Goal: Task Accomplishment & Management: Complete application form

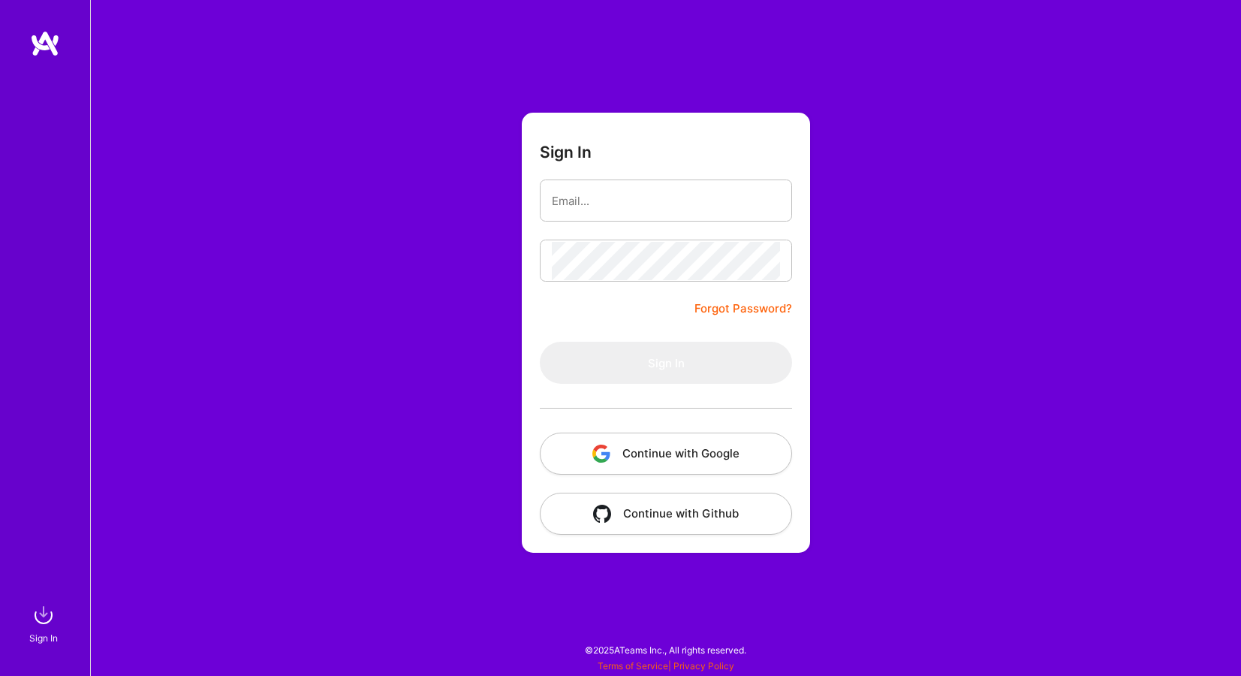
type input "[PERSON_NAME][EMAIL_ADDRESS][PERSON_NAME][DOMAIN_NAME]"
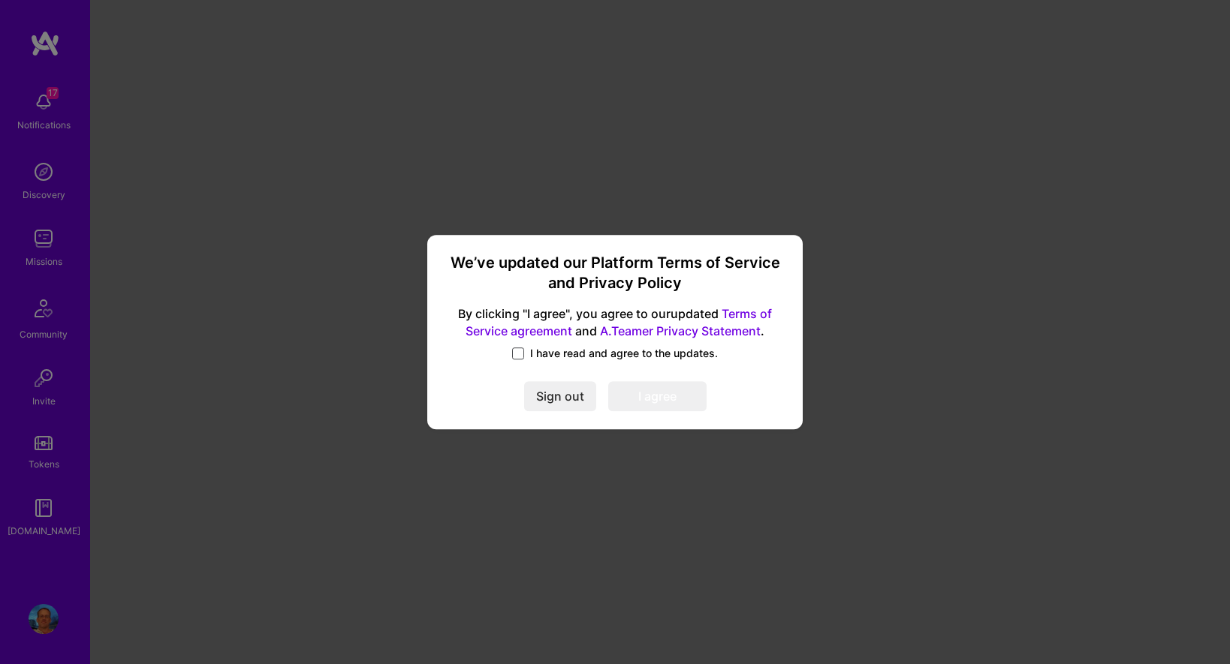
click at [519, 351] on span at bounding box center [518, 354] width 12 height 12
click at [0, 0] on input "I have read and agree to the updates." at bounding box center [0, 0] width 0 height 0
click at [673, 404] on button "I agree" at bounding box center [657, 397] width 98 height 30
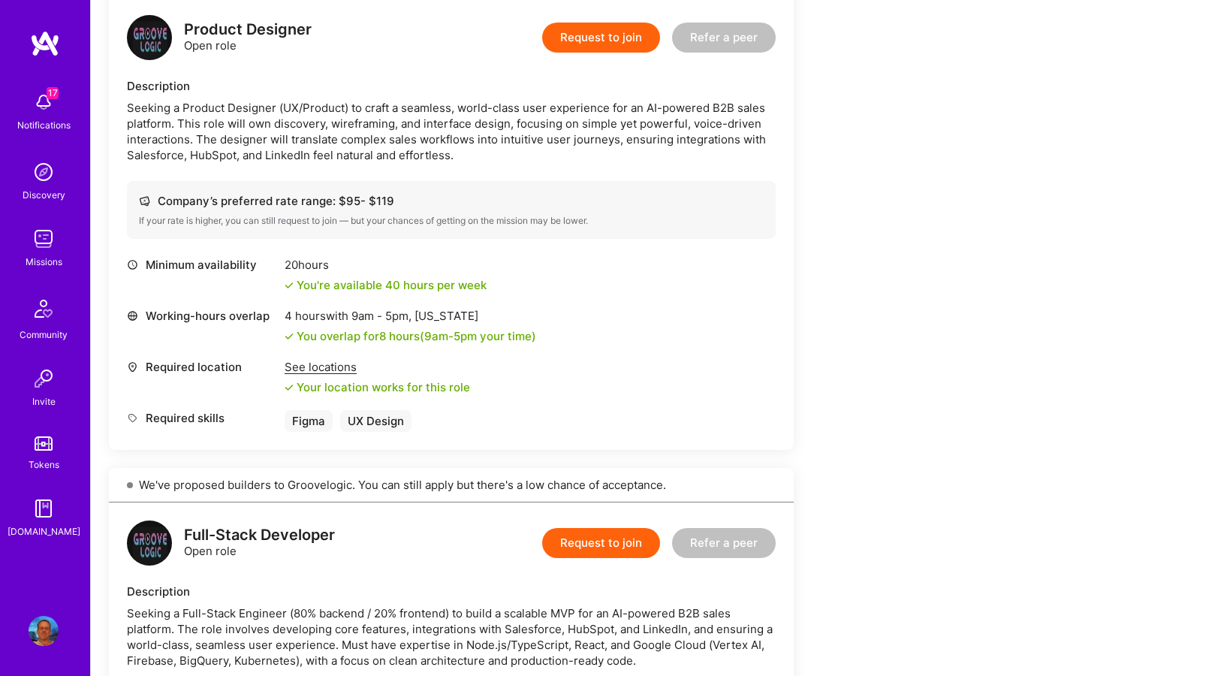
scroll to position [403, 0]
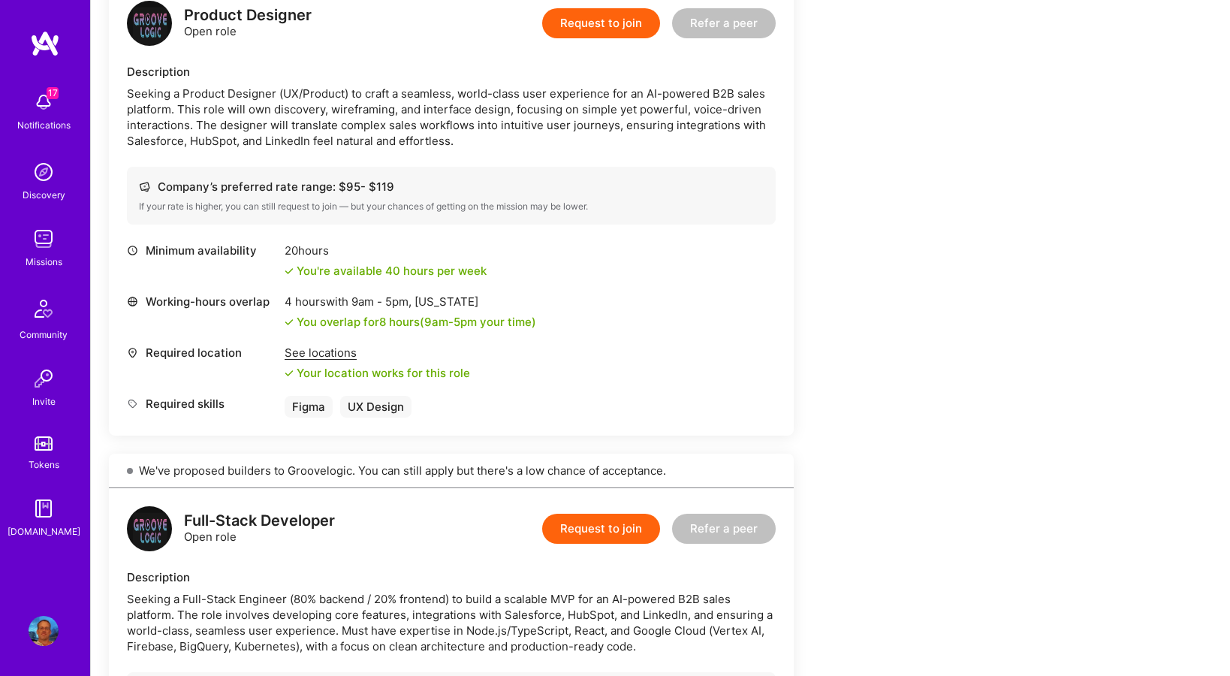
click at [341, 348] on div "See locations" at bounding box center [377, 353] width 185 height 16
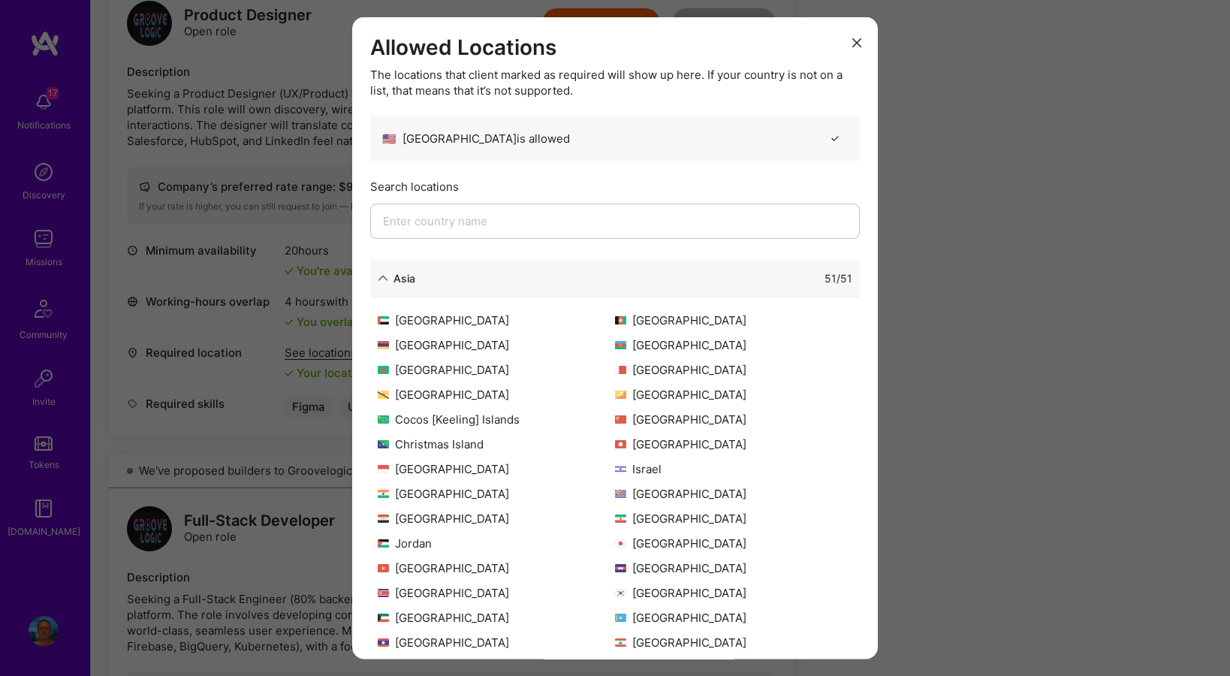
click at [952, 188] on div "Allowed Locations The locations that client marked as required will show up her…" at bounding box center [615, 338] width 1230 height 676
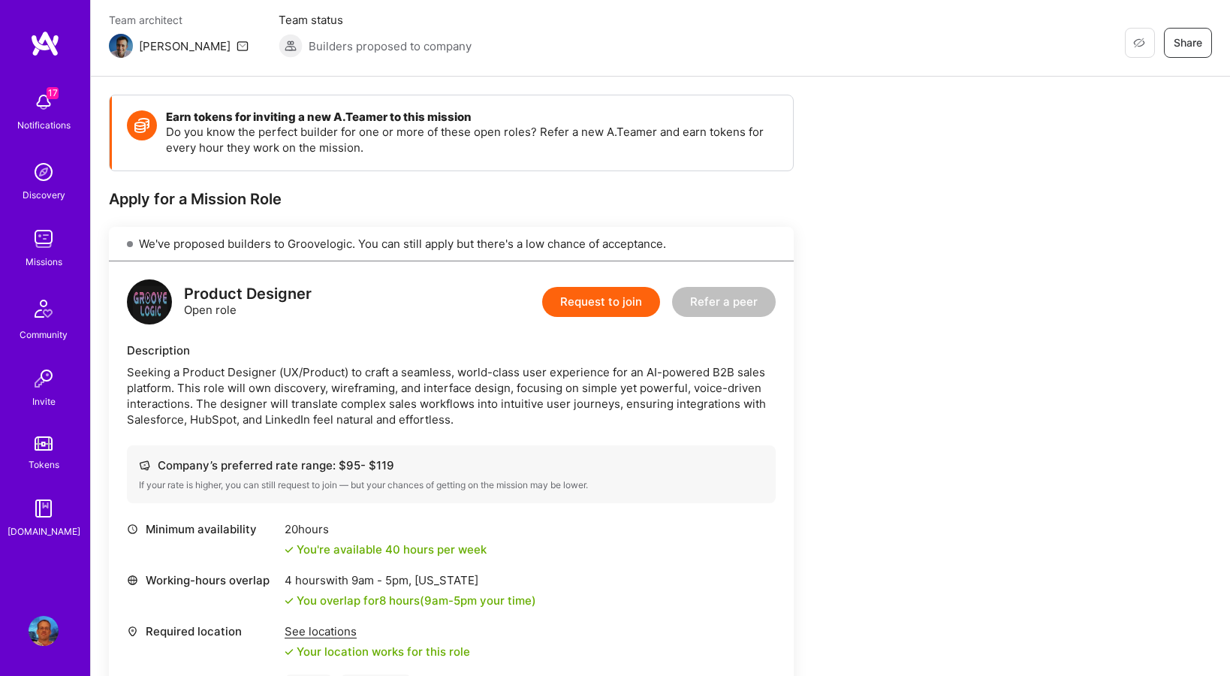
scroll to position [0, 0]
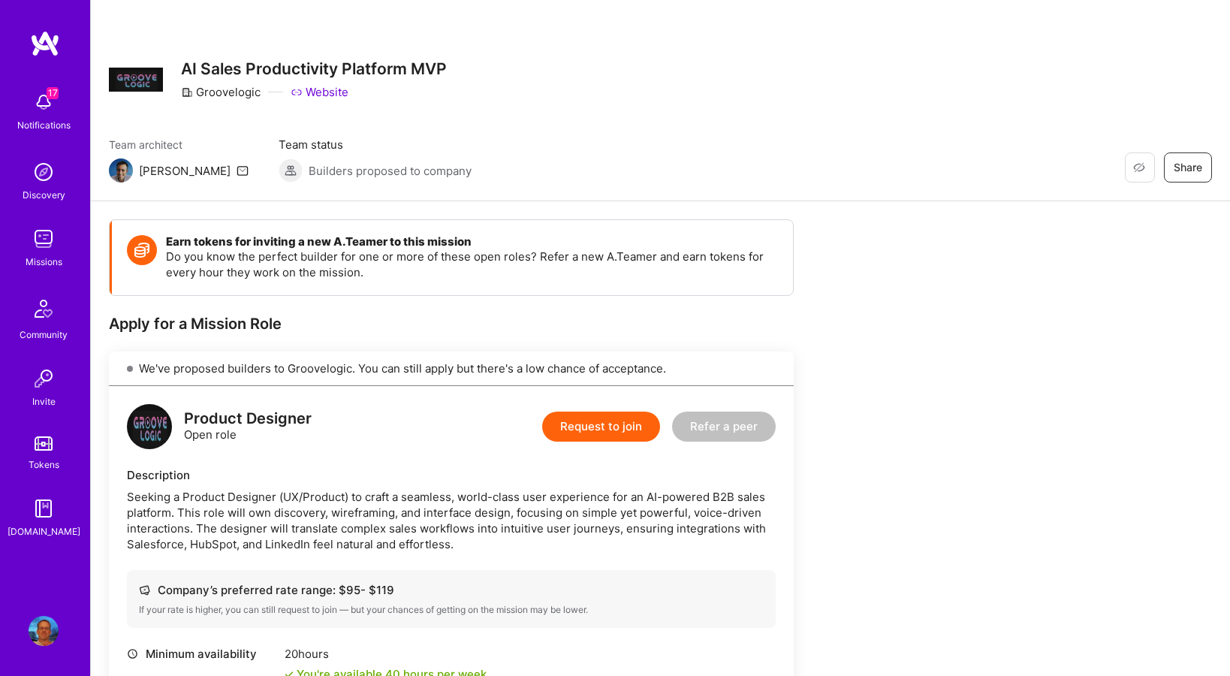
click at [615, 420] on button "Request to join" at bounding box center [601, 426] width 118 height 30
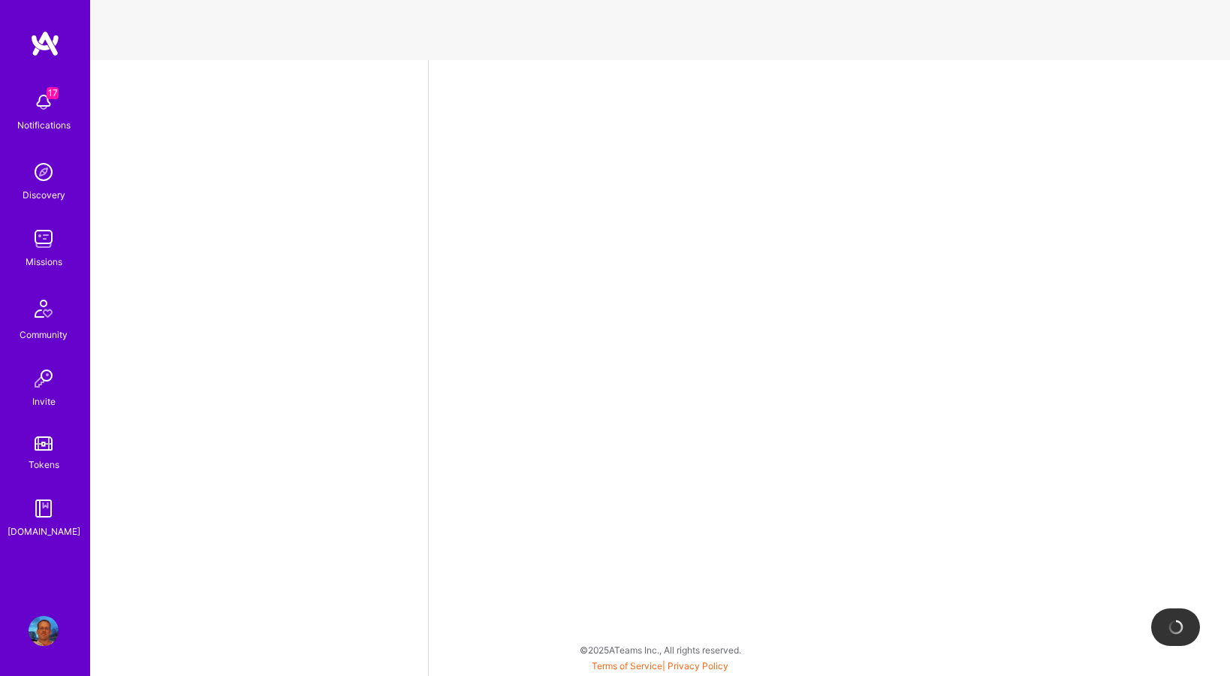
select select "US"
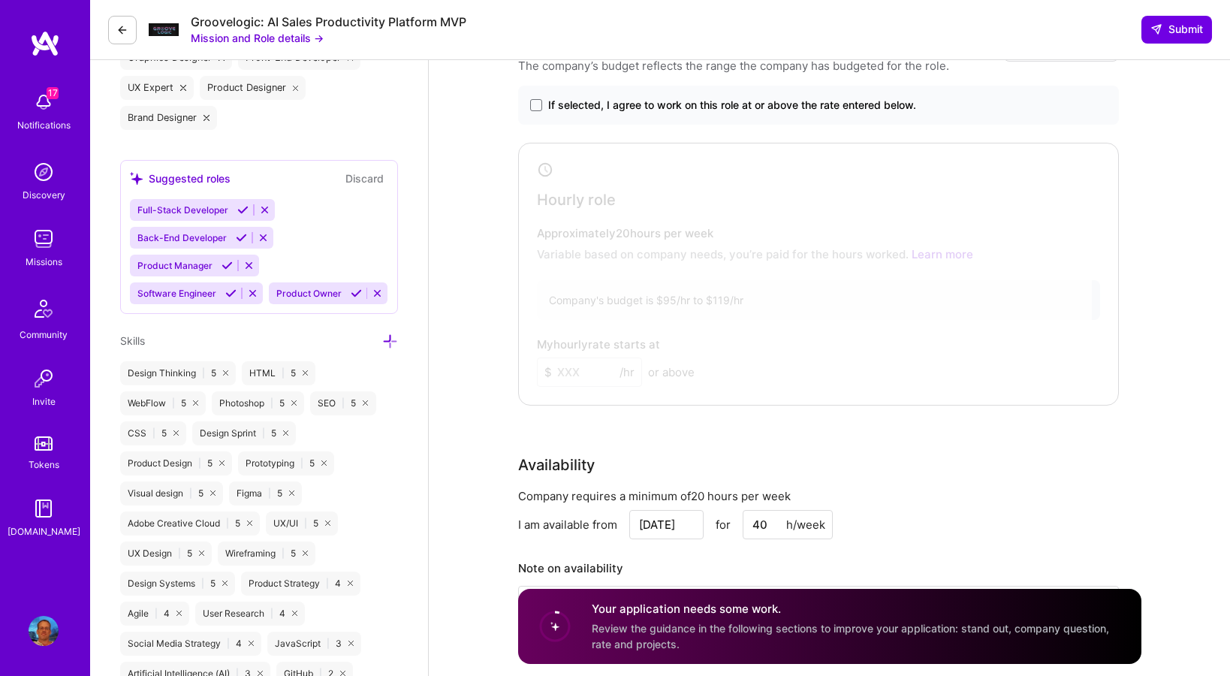
scroll to position [875, 0]
click at [531, 104] on span at bounding box center [536, 104] width 12 height 12
click at [0, 0] on input "If selected, I agree to work on this role at or above the rate entered below." at bounding box center [0, 0] width 0 height 0
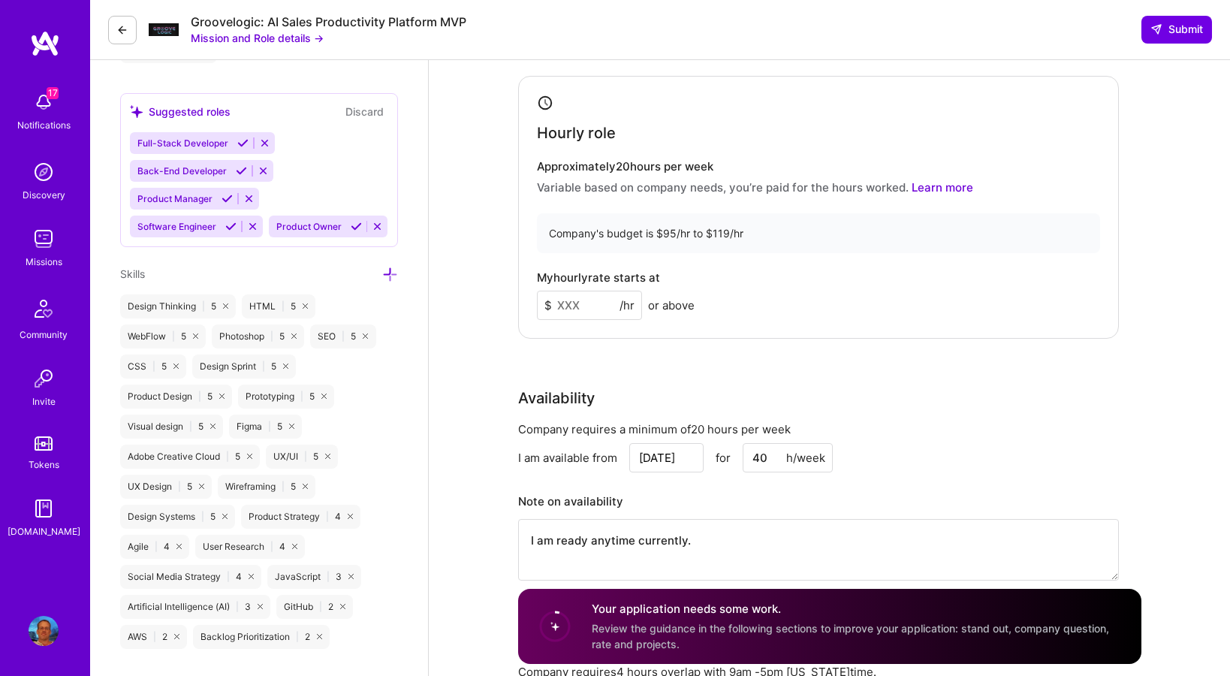
scroll to position [981, 0]
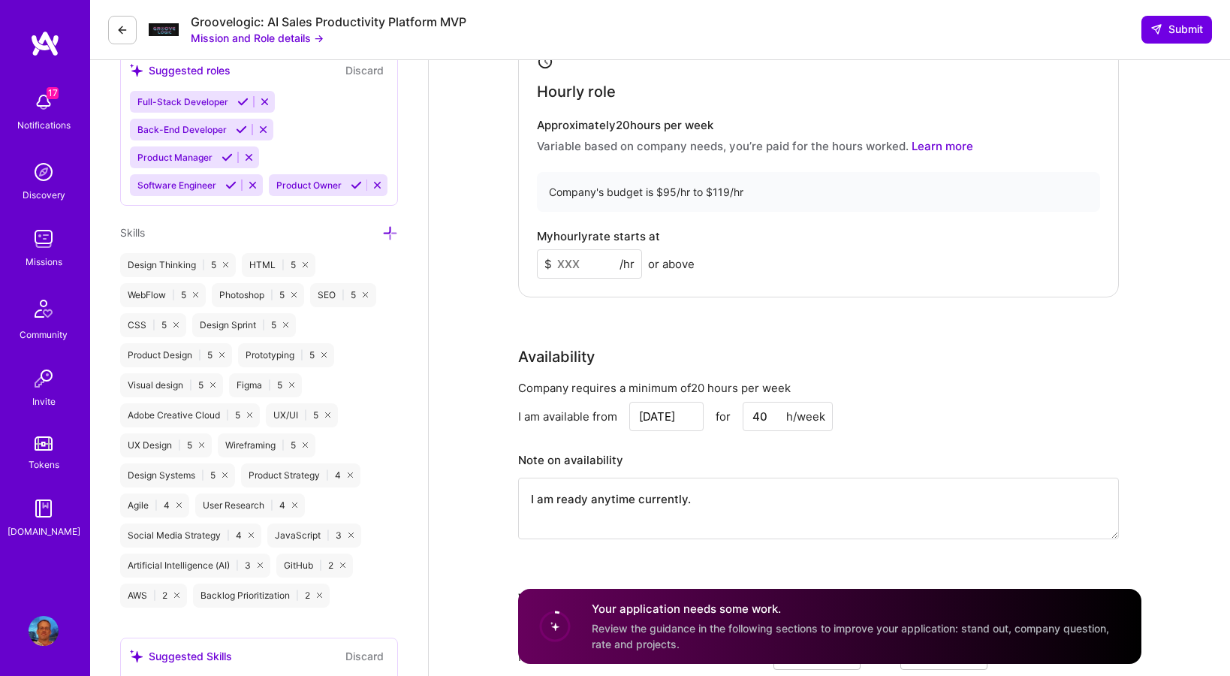
click at [591, 266] on input at bounding box center [589, 263] width 105 height 29
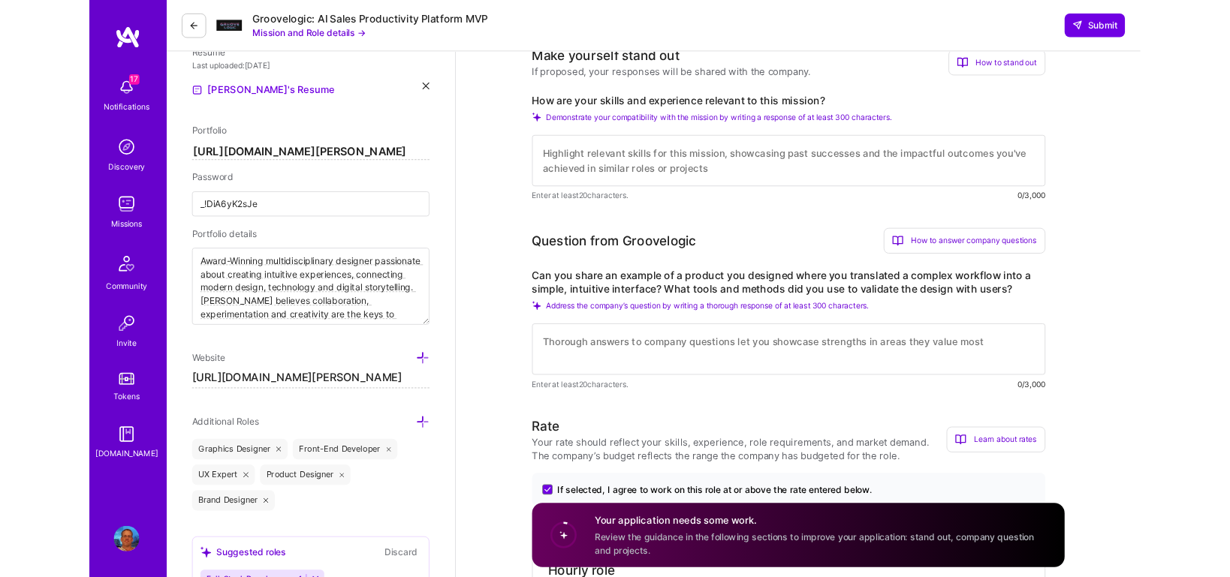
scroll to position [360, 0]
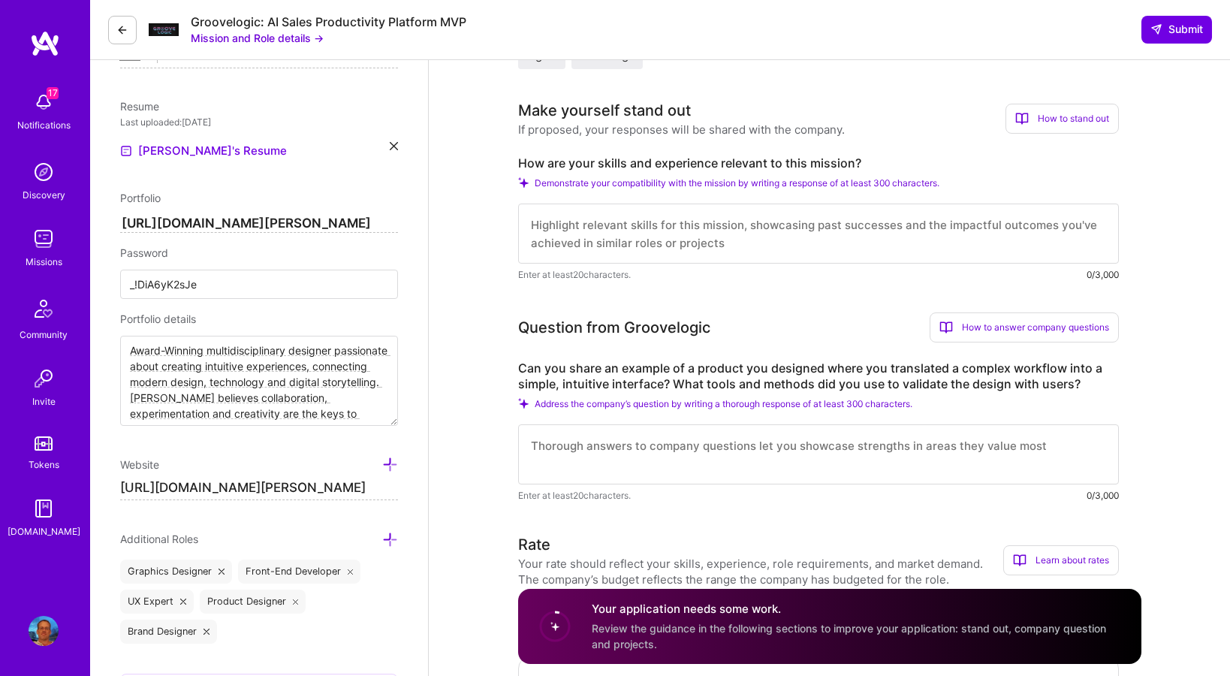
type input "100"
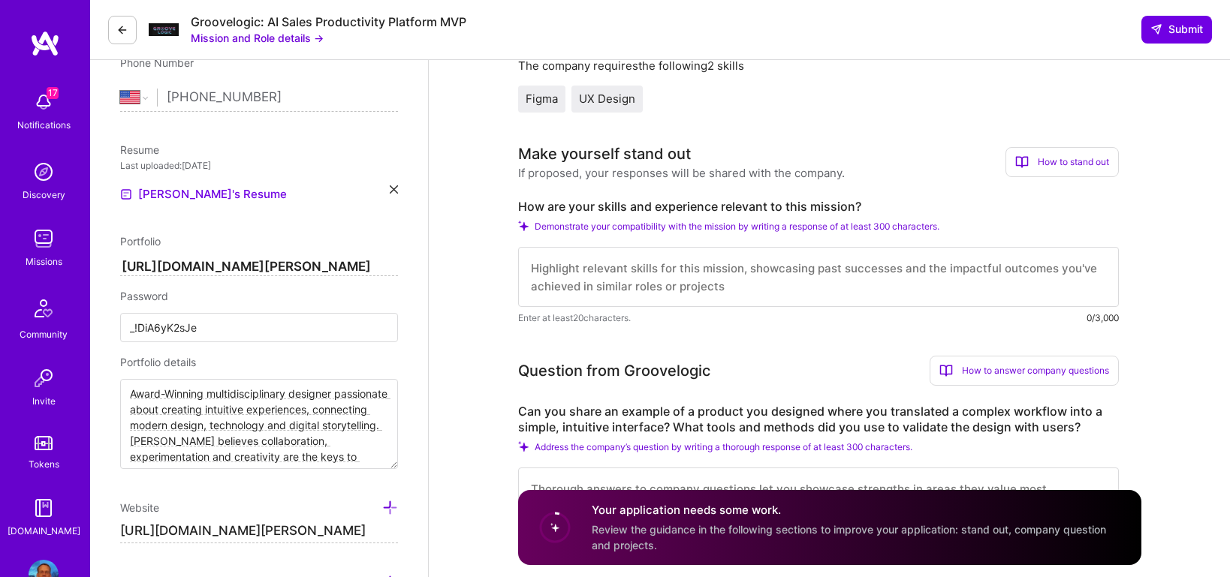
scroll to position [318, 0]
click at [525, 267] on textarea at bounding box center [818, 275] width 601 height 60
paste textarea "Corpay is an arm of Fleetcor's B2B payment processes which is a global leader i…"
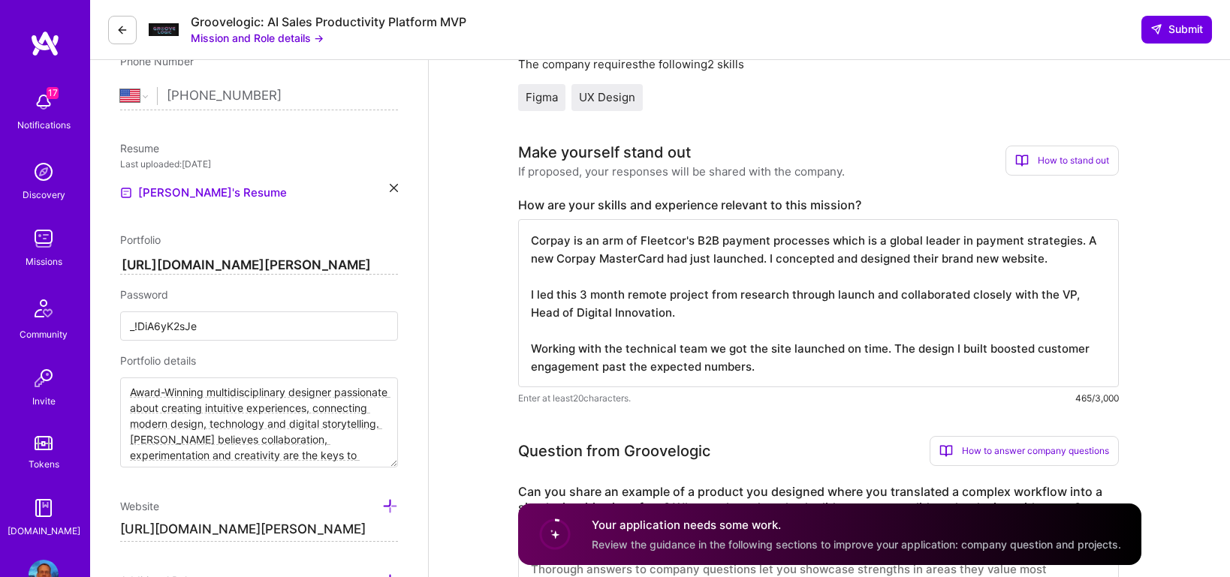
paste textarea "I led the team through a number of wireframing rounds and prototyping to strike…"
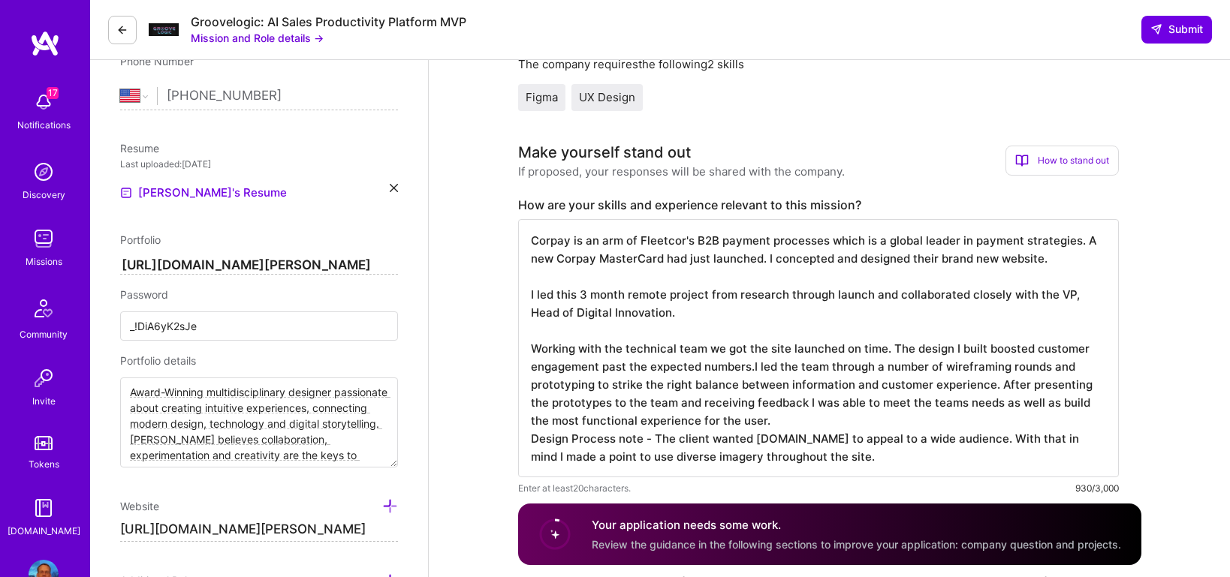
click at [752, 367] on textarea "Corpay is an arm of Fleetcor's B2B payment processes which is a global leader i…" at bounding box center [818, 348] width 601 height 258
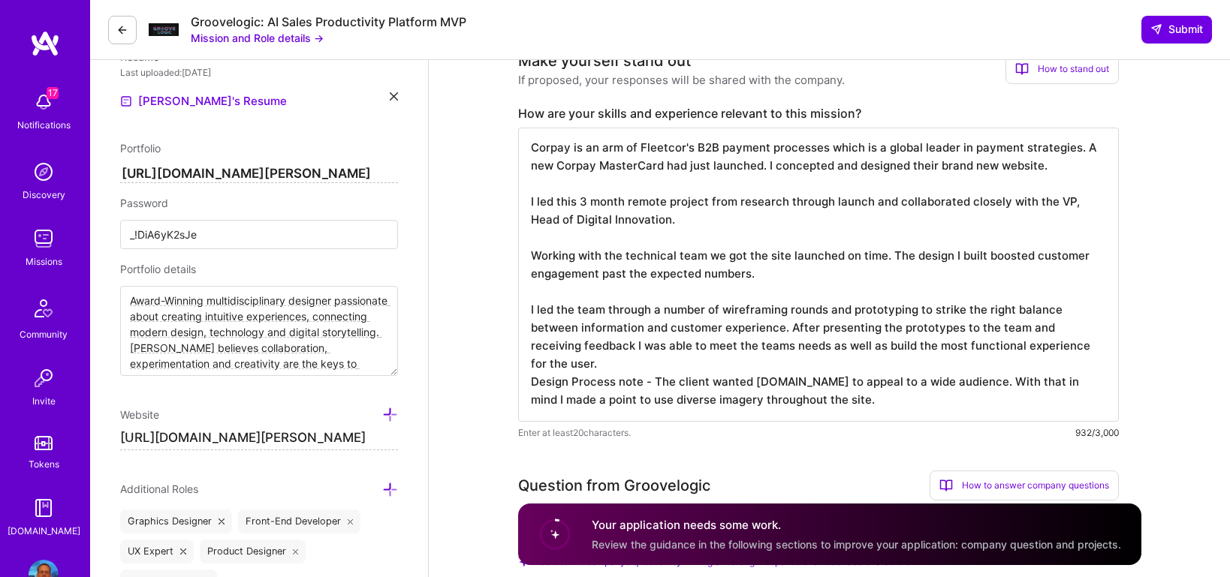
scroll to position [411, 0]
click at [649, 360] on textarea "Corpay is an arm of Fleetcor's B2B payment processes which is a global leader i…" at bounding box center [818, 273] width 601 height 294
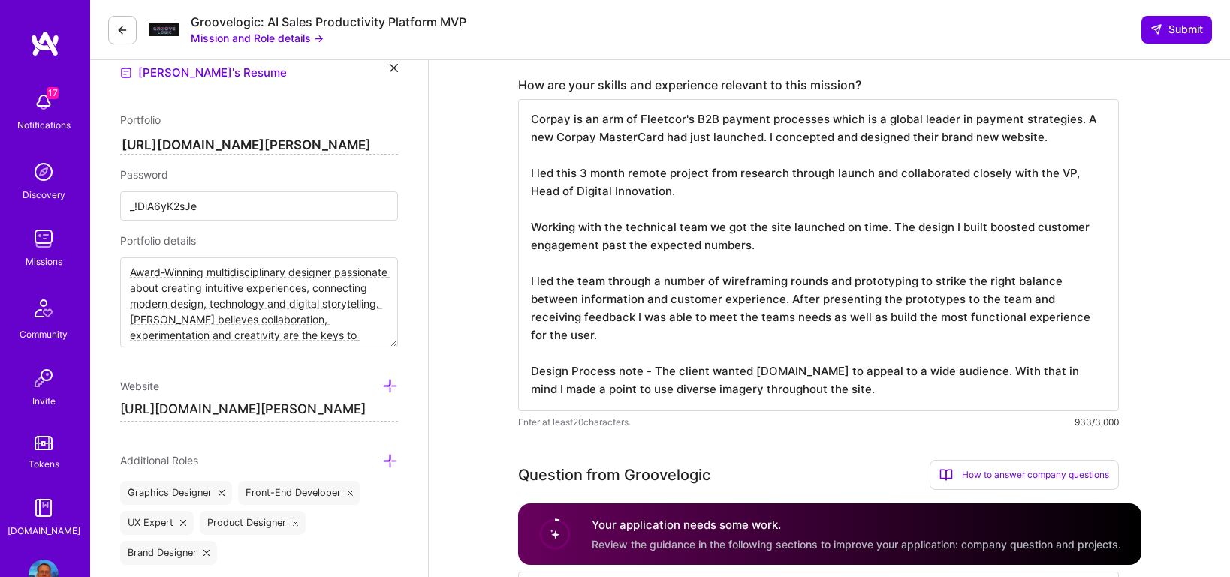
scroll to position [448, 0]
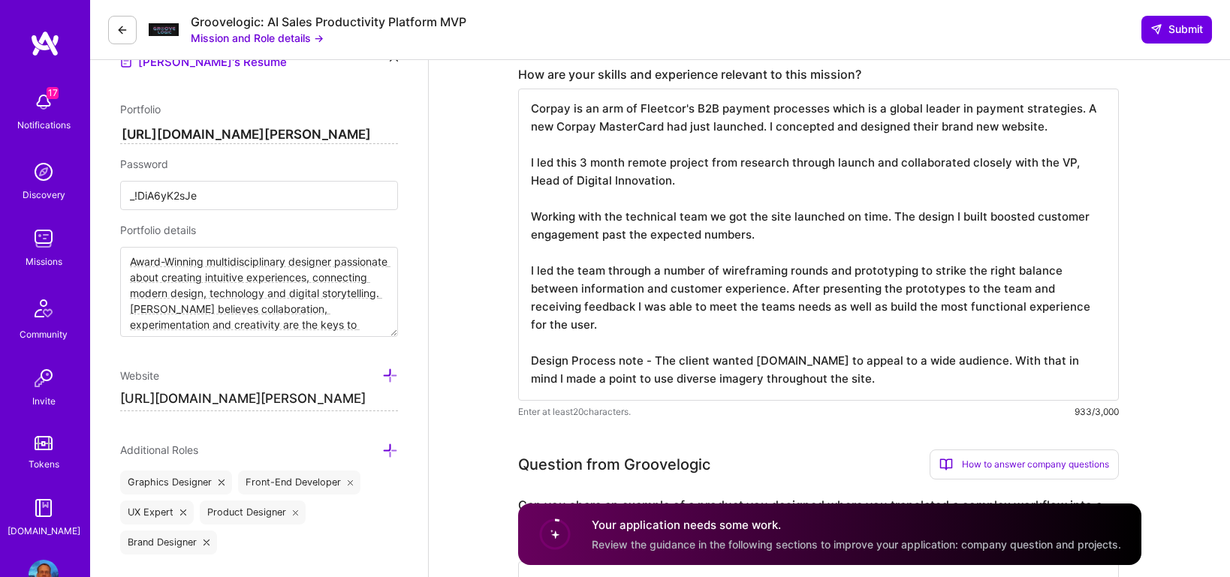
drag, startPoint x: 843, startPoint y: 383, endPoint x: 516, endPoint y: 359, distance: 328.2
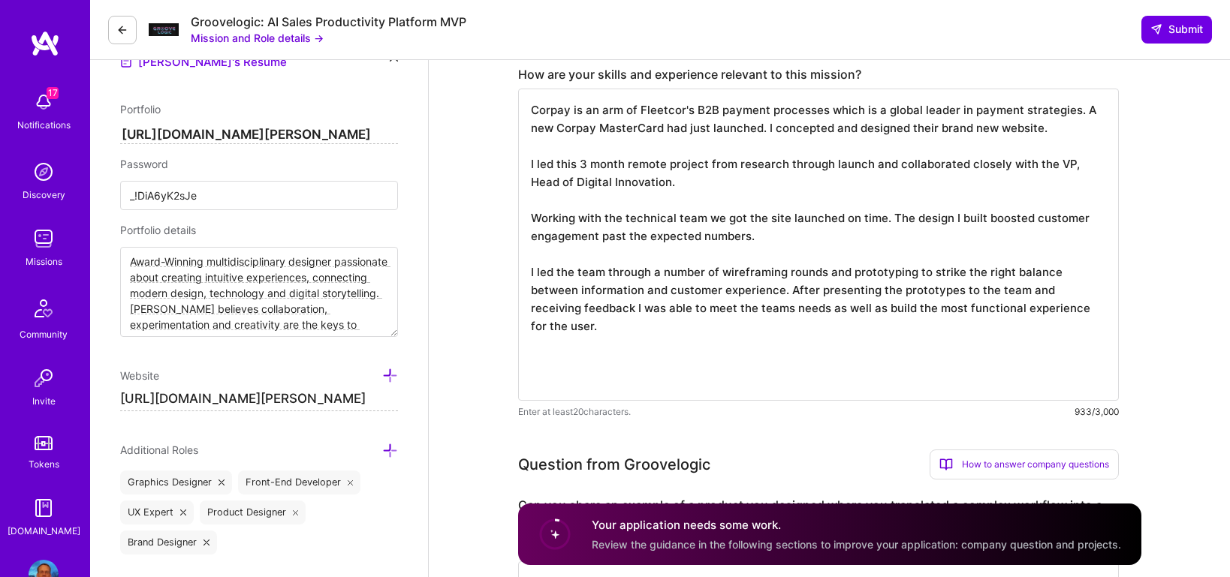
scroll to position [0, 0]
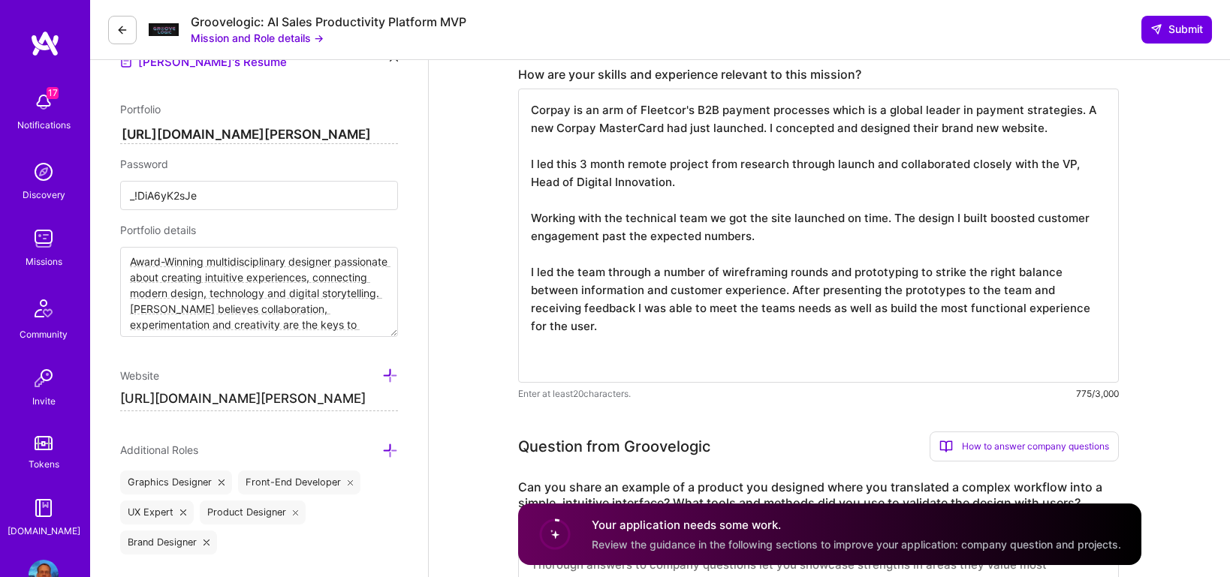
paste textarea "The design I built ended up influencing many more Corpay campaigns. I learned i…"
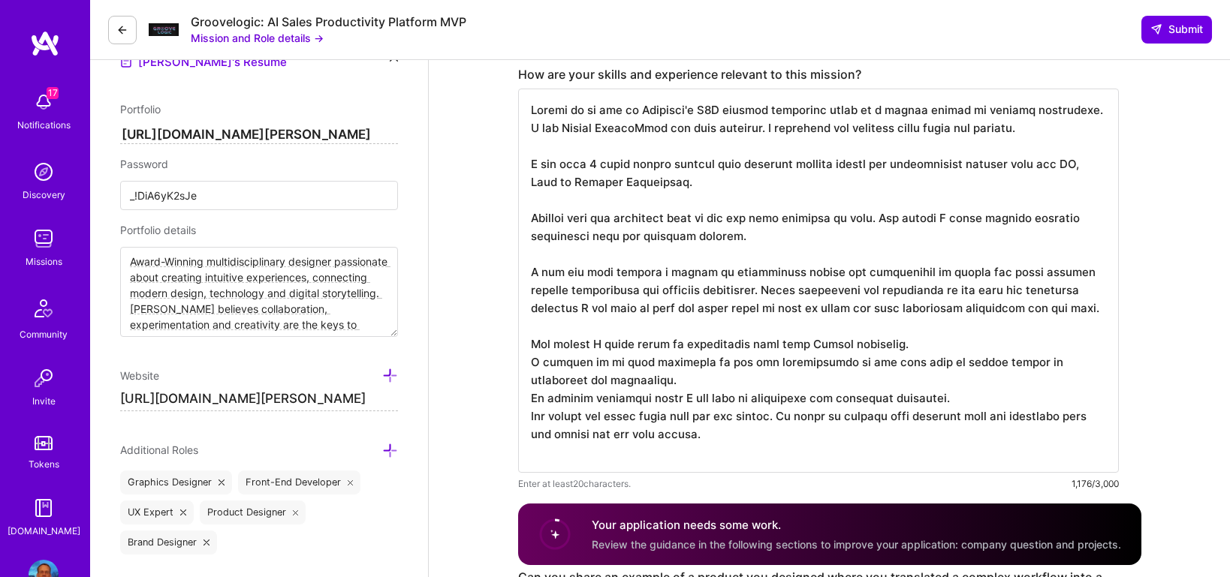
click at [527, 382] on textarea at bounding box center [818, 281] width 601 height 384
click at [527, 420] on textarea at bounding box center [818, 281] width 601 height 384
click at [531, 436] on textarea at bounding box center [818, 281] width 601 height 384
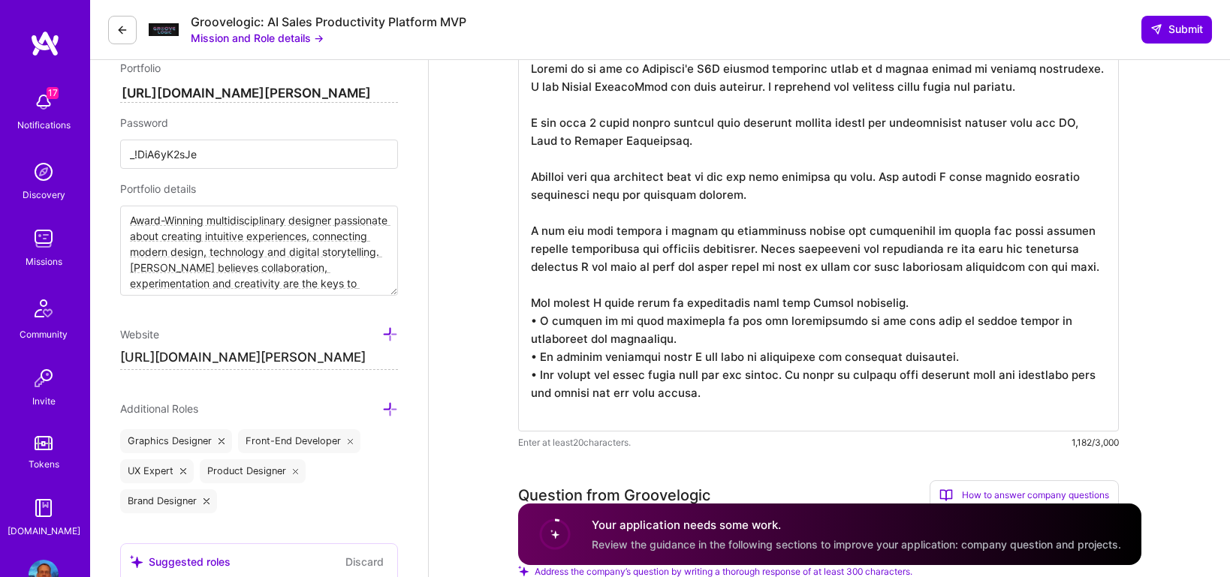
scroll to position [497, 0]
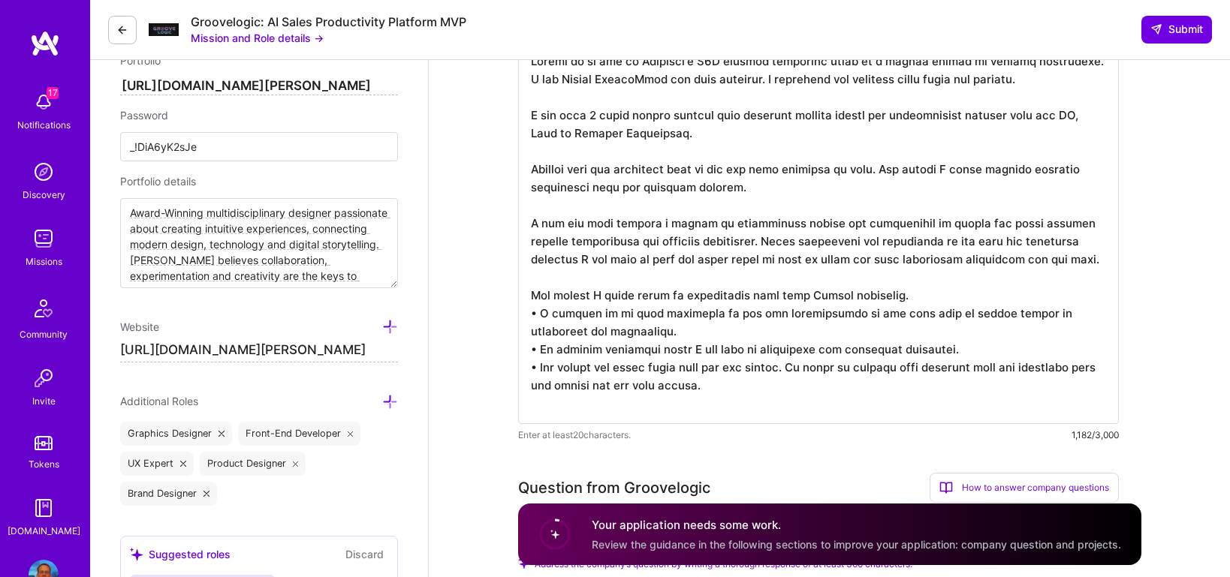
click at [528, 315] on textarea at bounding box center [818, 232] width 601 height 384
type textarea "Loremi do si ame co Adipisci'e S7D eiusmod temporinc utlab et d magnaa enimad m…"
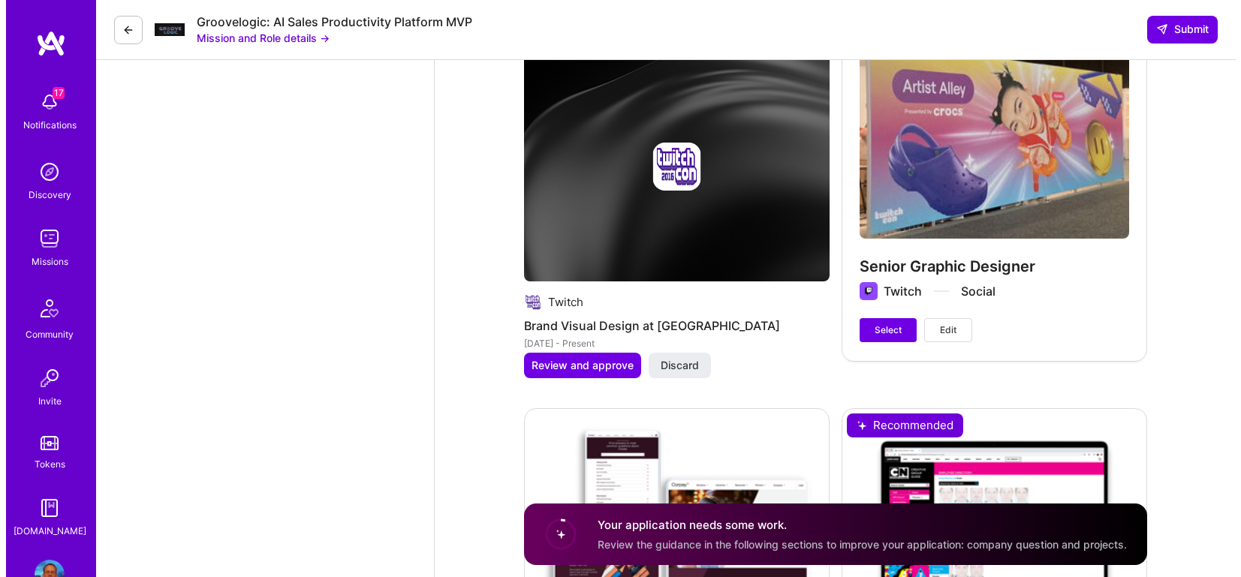
scroll to position [2131, 0]
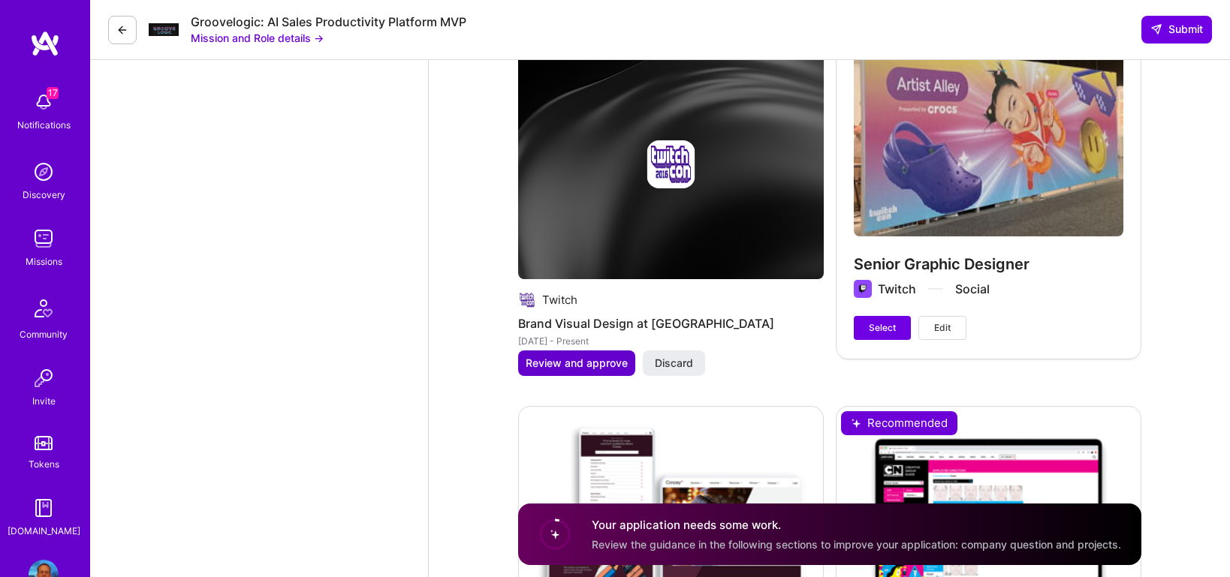
click at [611, 365] on span "Review and approve" at bounding box center [576, 363] width 102 height 15
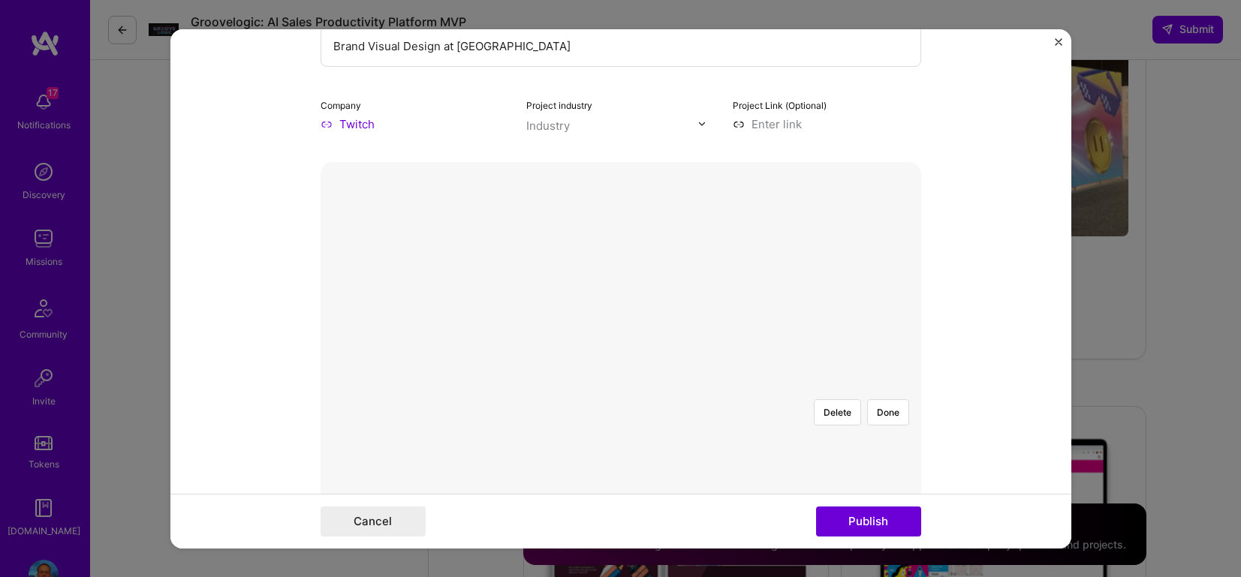
scroll to position [214, 0]
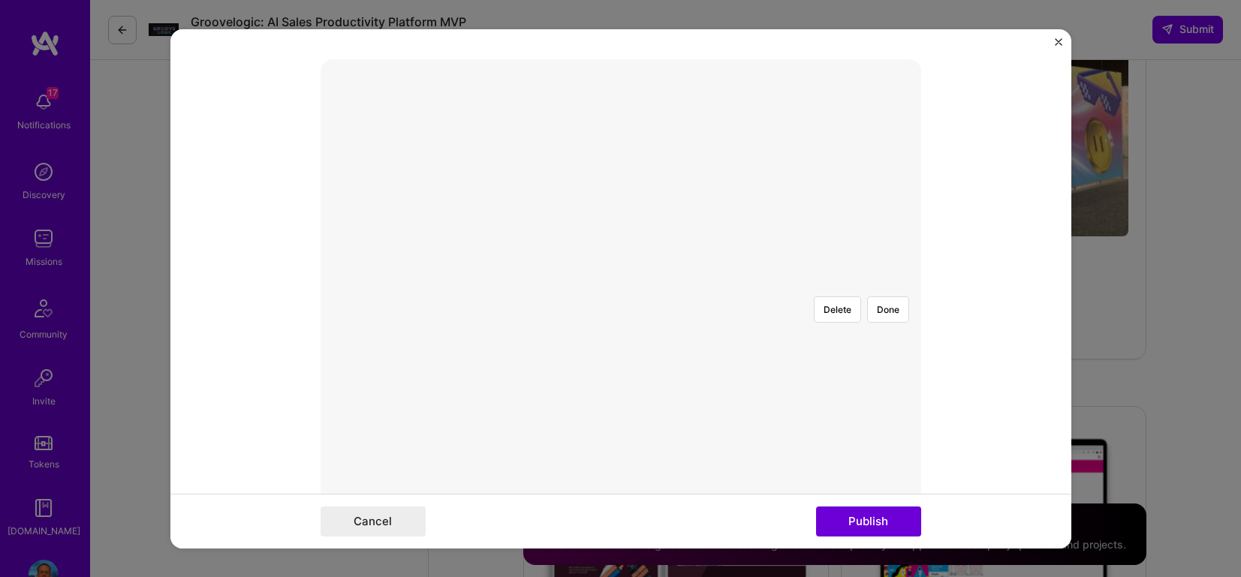
scroll to position [328, 0]
click at [621, 498] on div at bounding box center [711, 565] width 180 height 135
click at [843, 515] on button "Publish" at bounding box center [868, 522] width 105 height 30
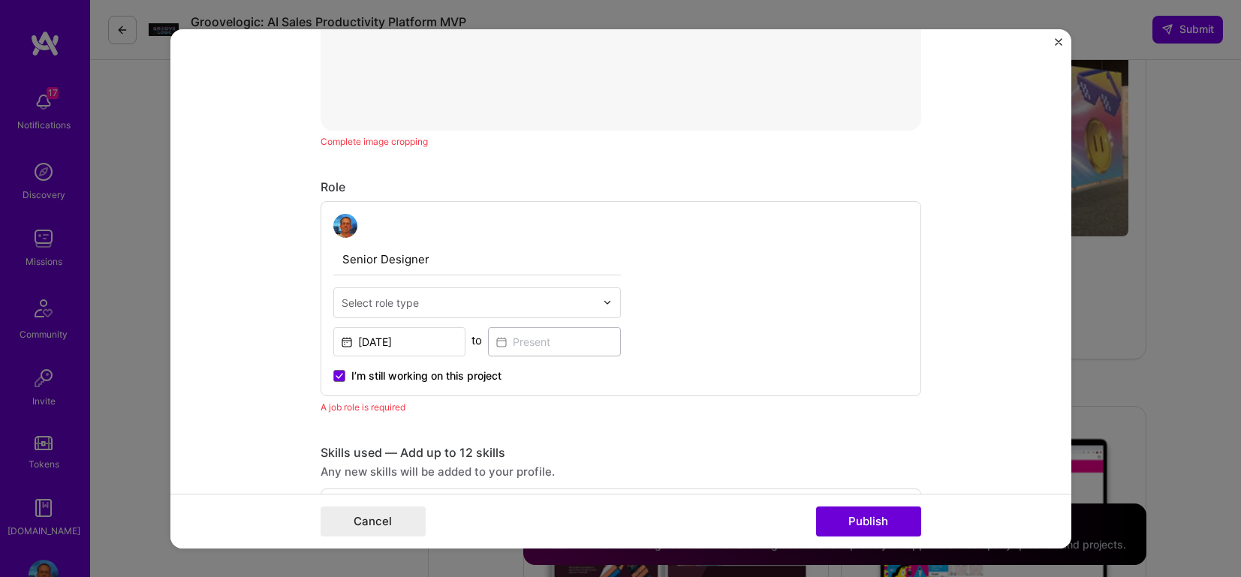
scroll to position [721, 0]
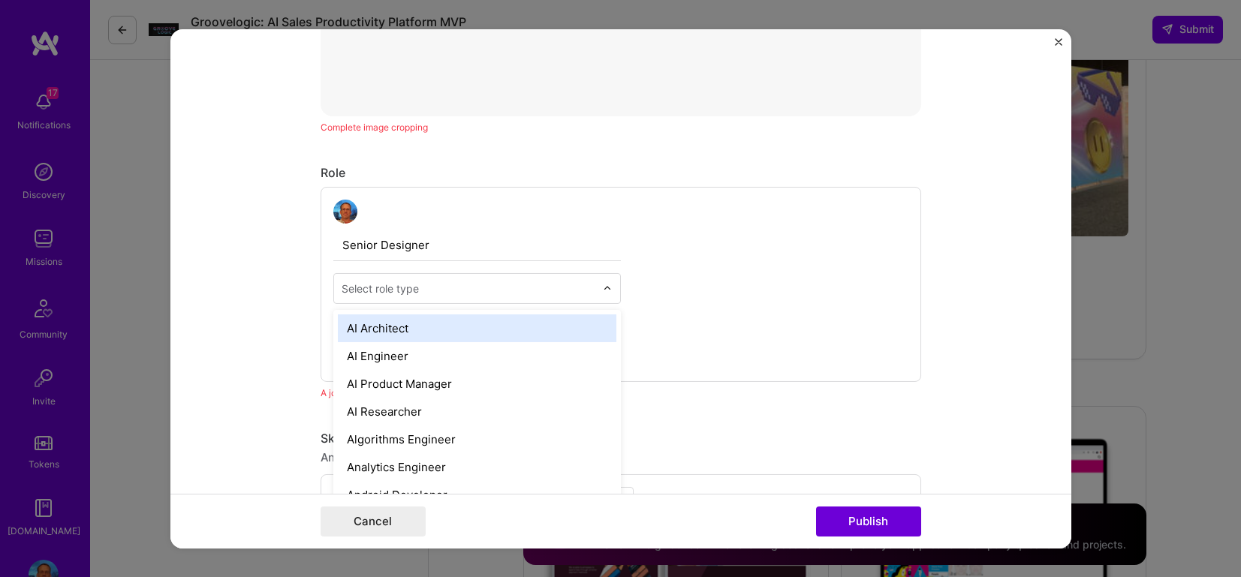
click at [484, 280] on div at bounding box center [469, 288] width 254 height 19
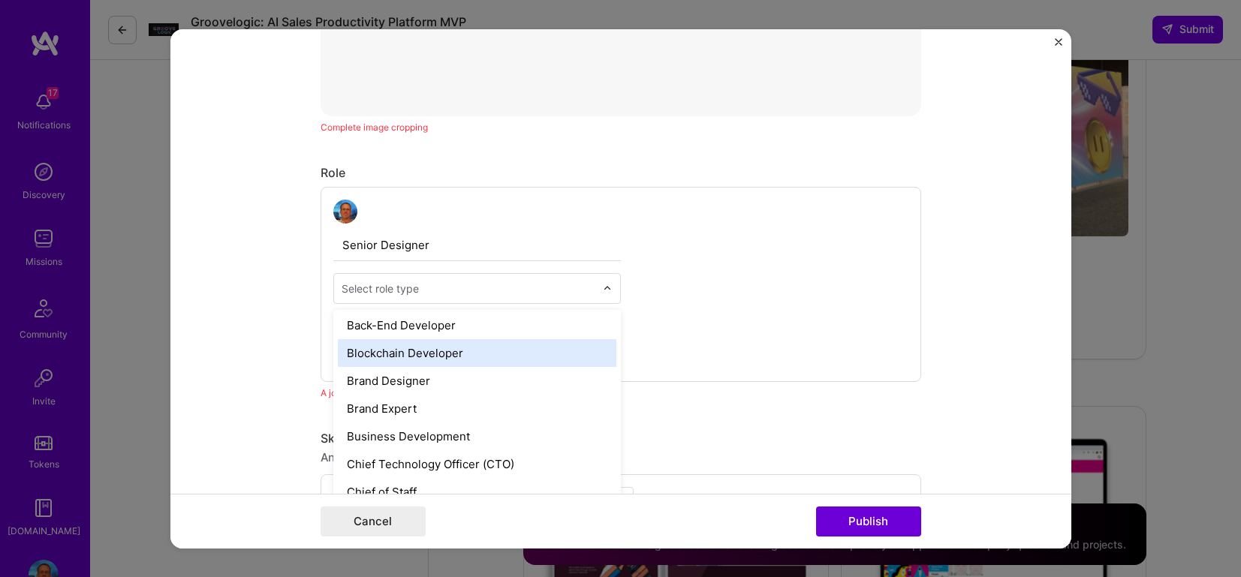
scroll to position [255, 0]
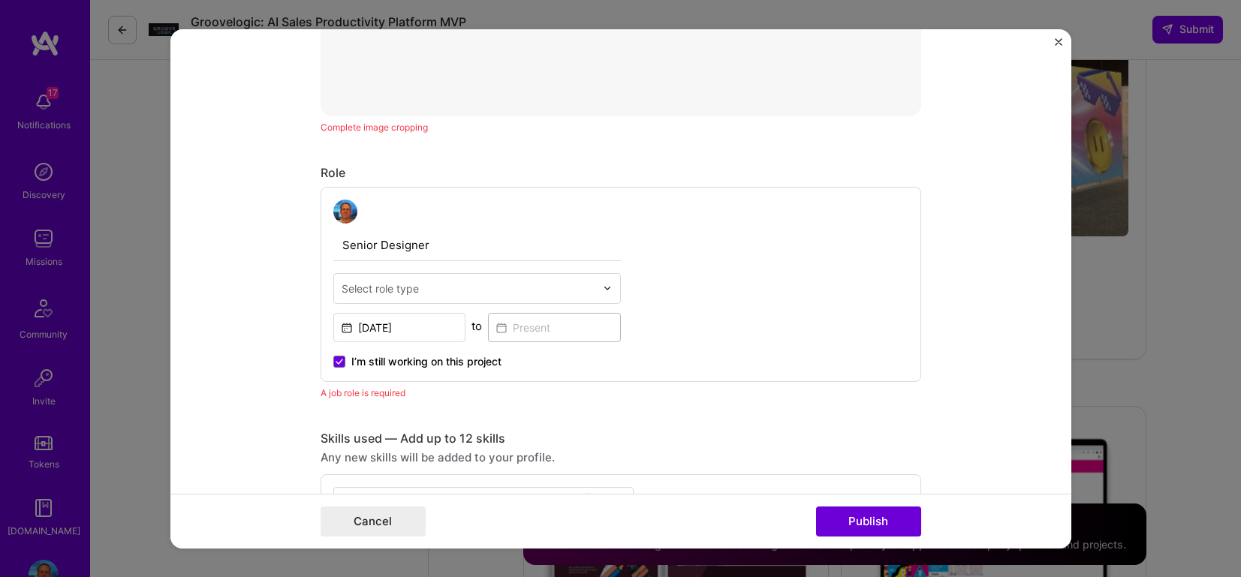
click at [417, 291] on input "text" at bounding box center [469, 288] width 254 height 16
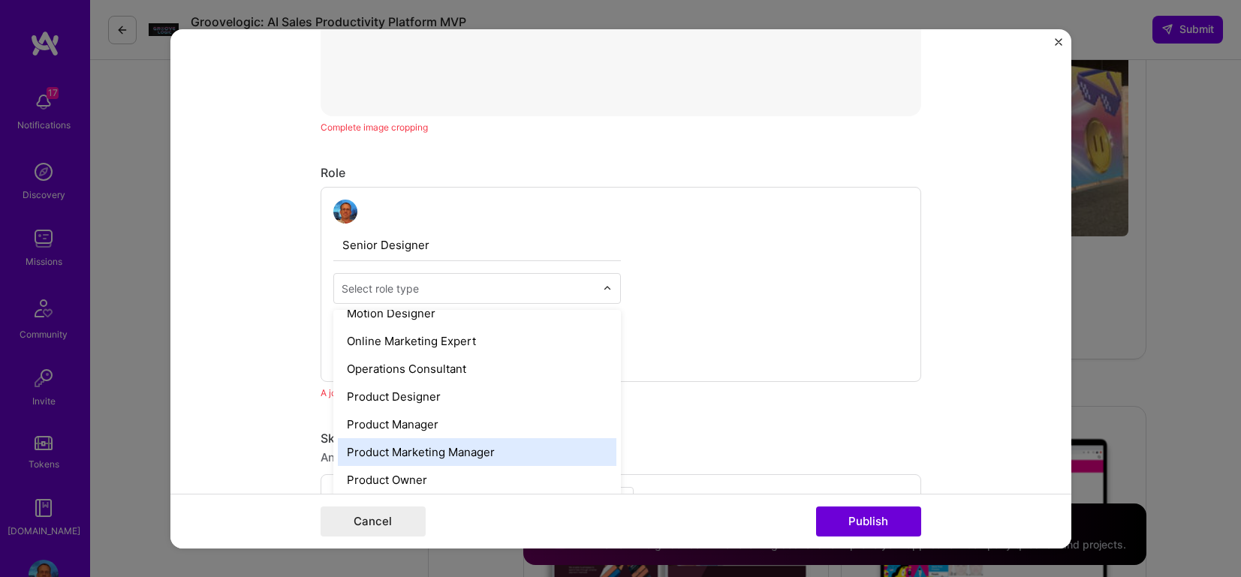
scroll to position [1287, 0]
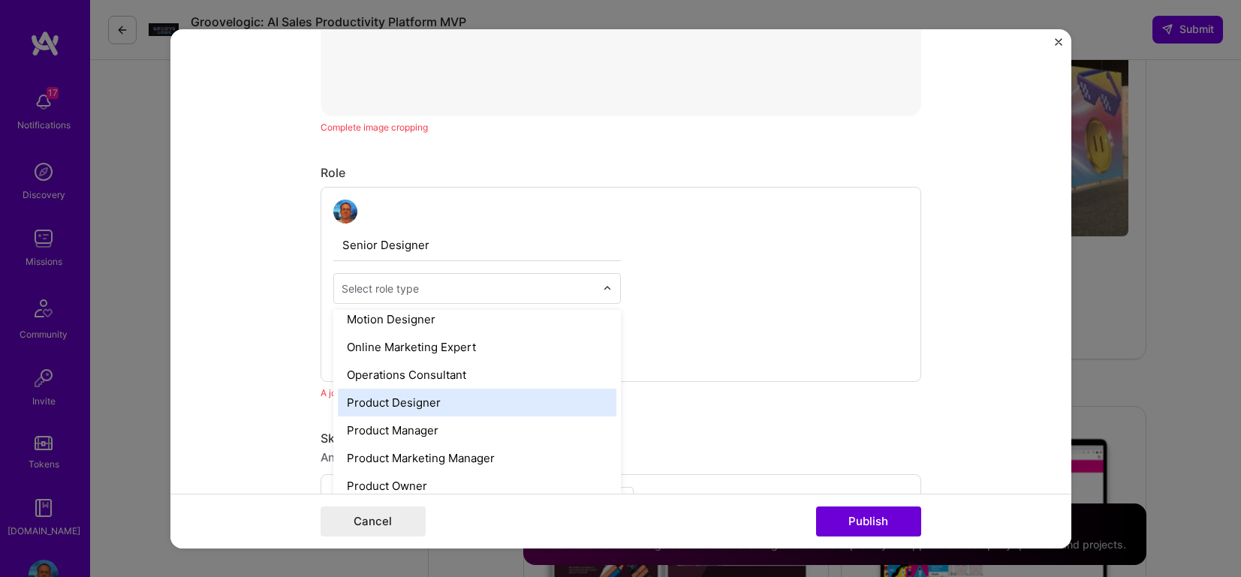
click at [423, 400] on div "Product Designer" at bounding box center [477, 402] width 279 height 28
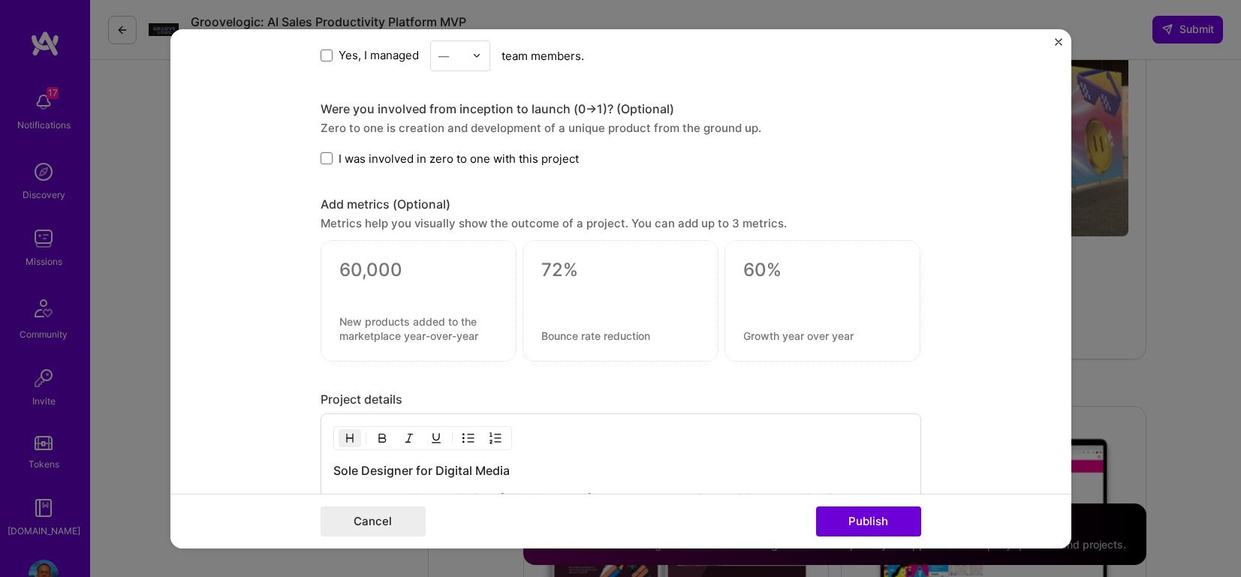
scroll to position [1465, 0]
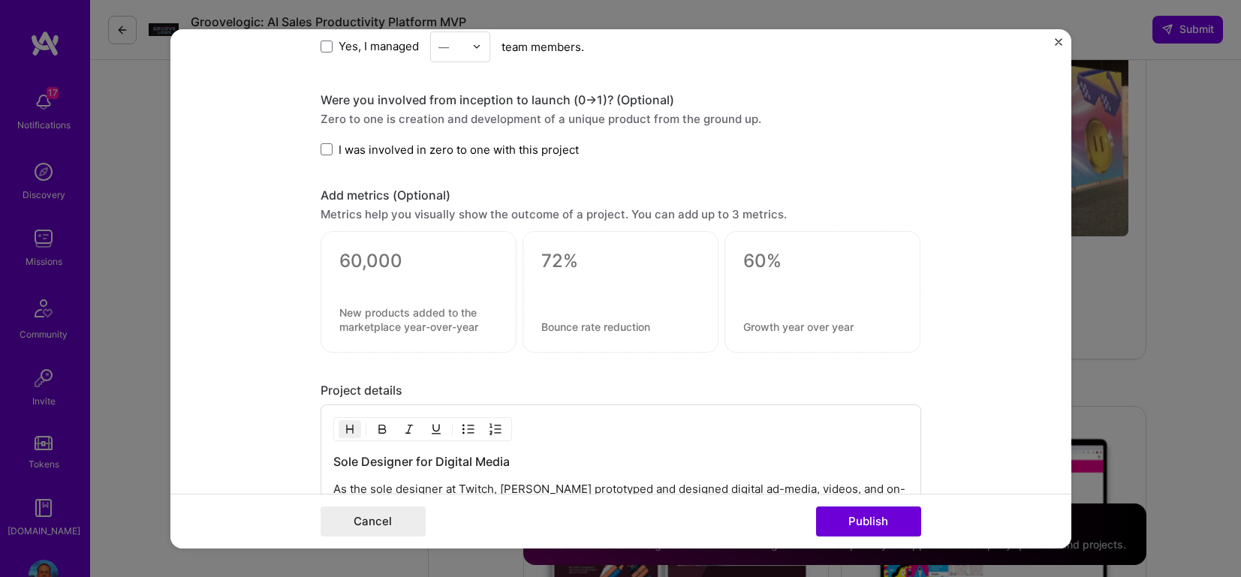
click at [323, 157] on label "I was involved in zero to one with this project" at bounding box center [450, 149] width 258 height 16
click at [0, 0] on input "I was involved in zero to one with this project" at bounding box center [0, 0] width 0 height 0
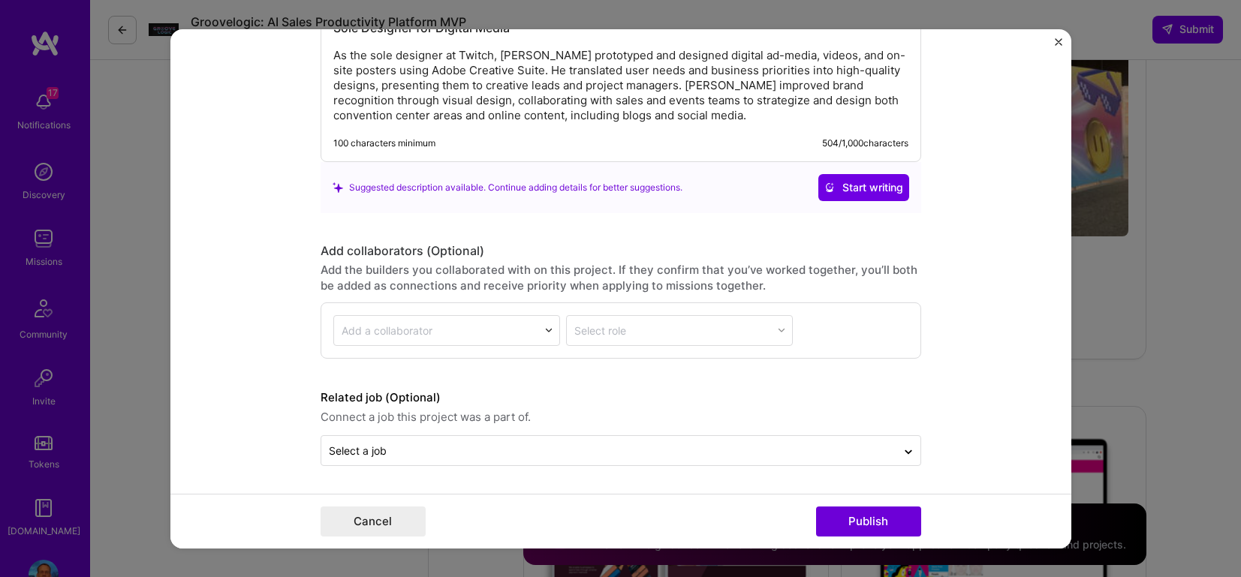
scroll to position [1899, 0]
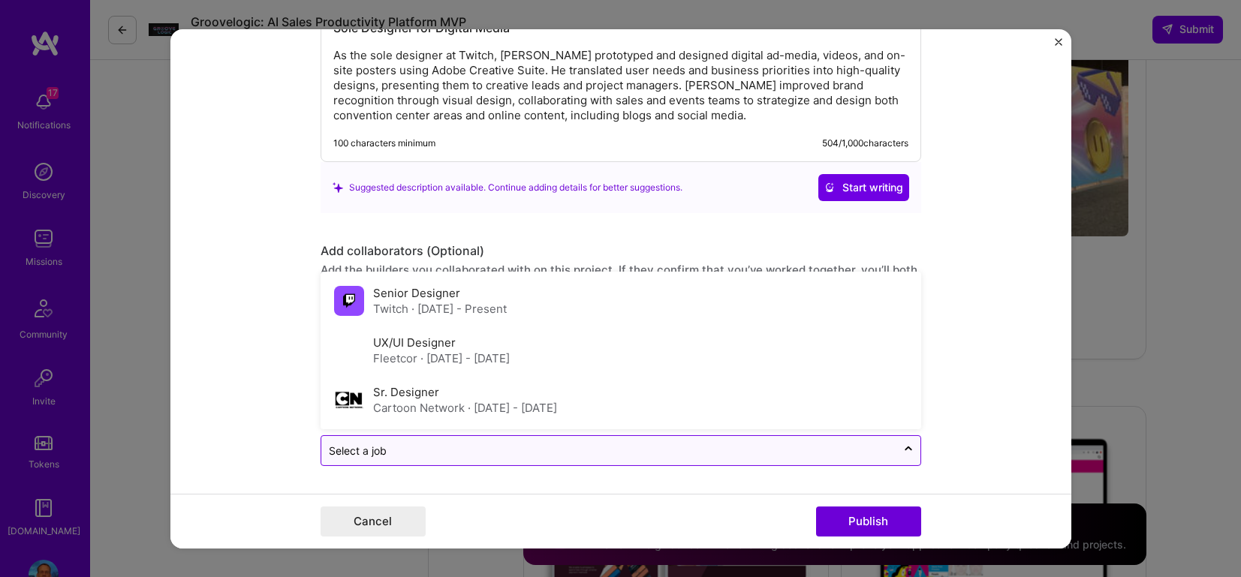
click at [648, 453] on input "text" at bounding box center [609, 451] width 560 height 16
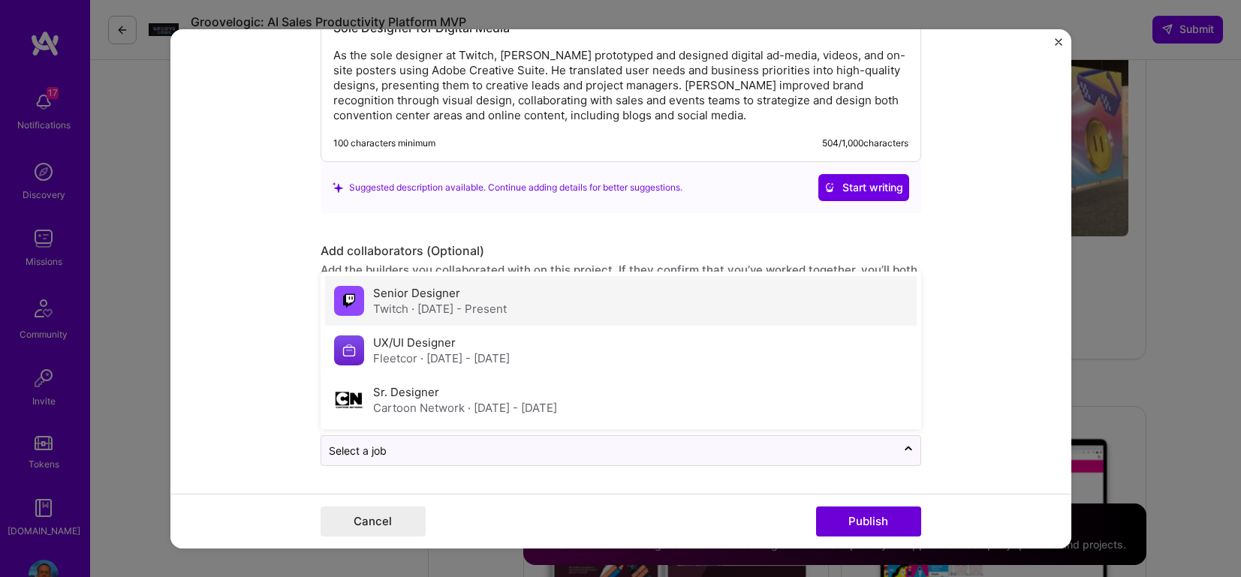
click at [354, 292] on img at bounding box center [349, 301] width 30 height 30
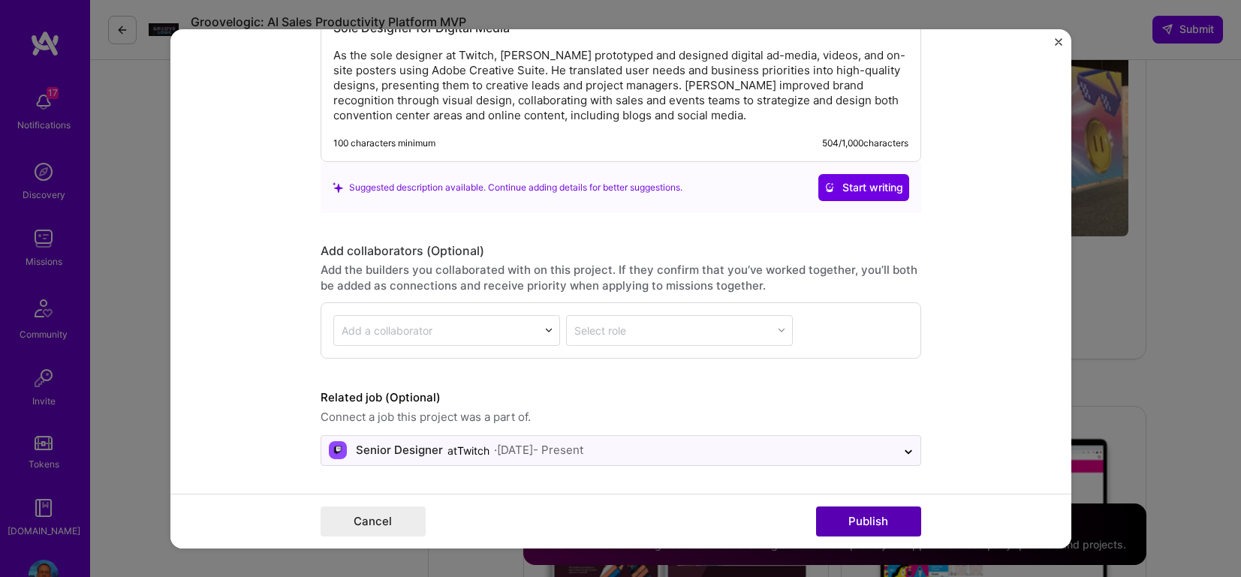
click at [851, 523] on button "Publish" at bounding box center [868, 522] width 105 height 30
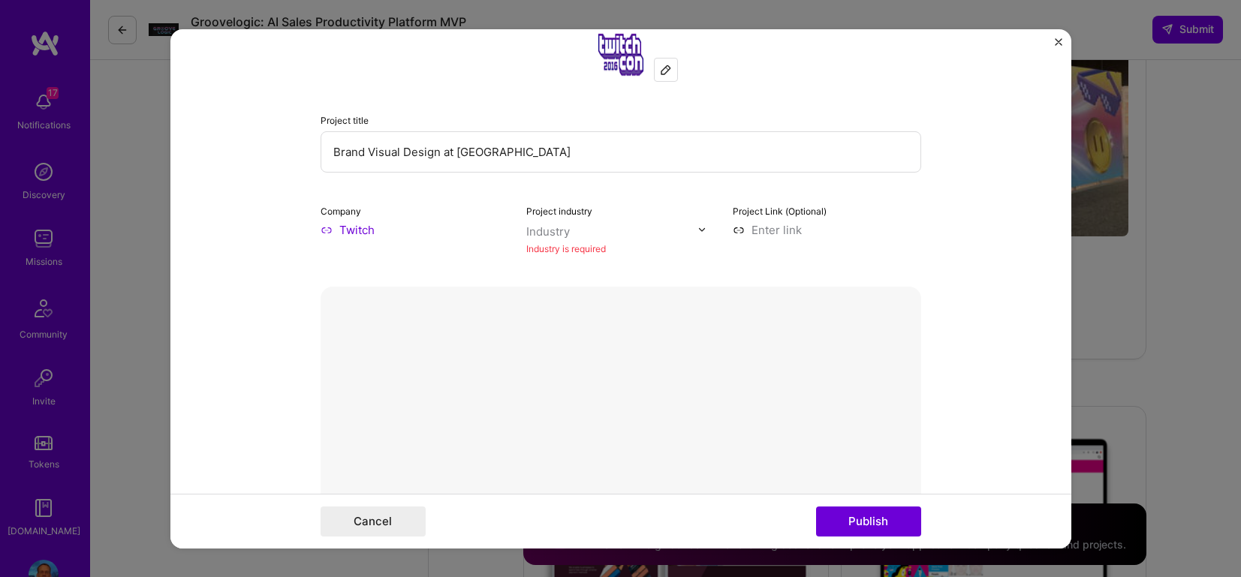
scroll to position [98, 0]
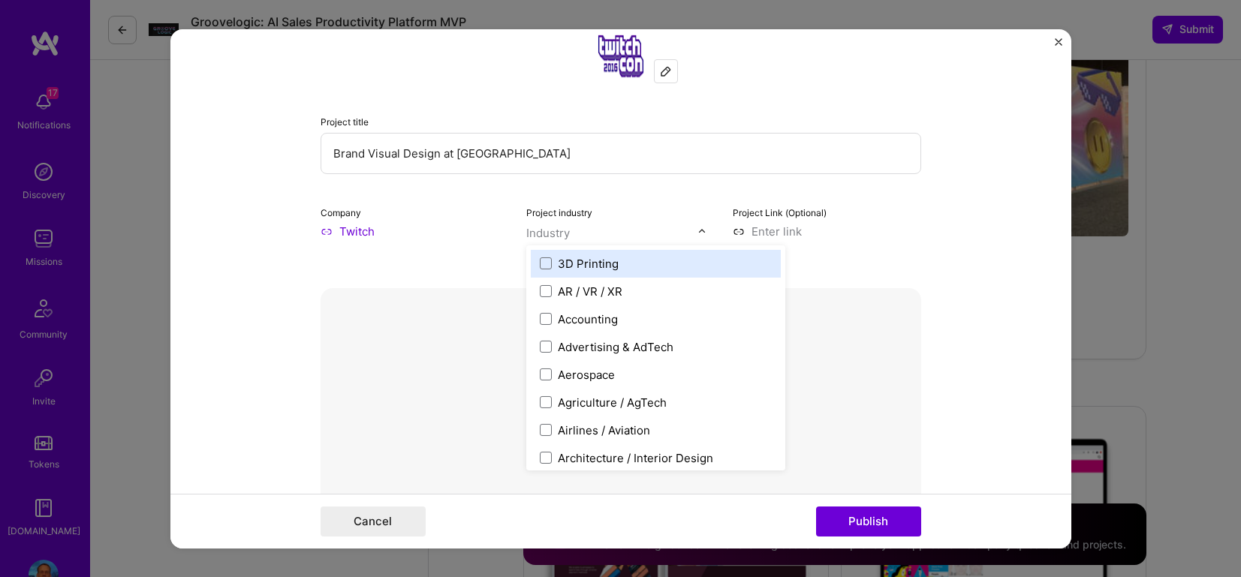
click at [551, 242] on div "Project industry option 3D Printing focused, 1 of 120. 120 results available. U…" at bounding box center [620, 230] width 188 height 54
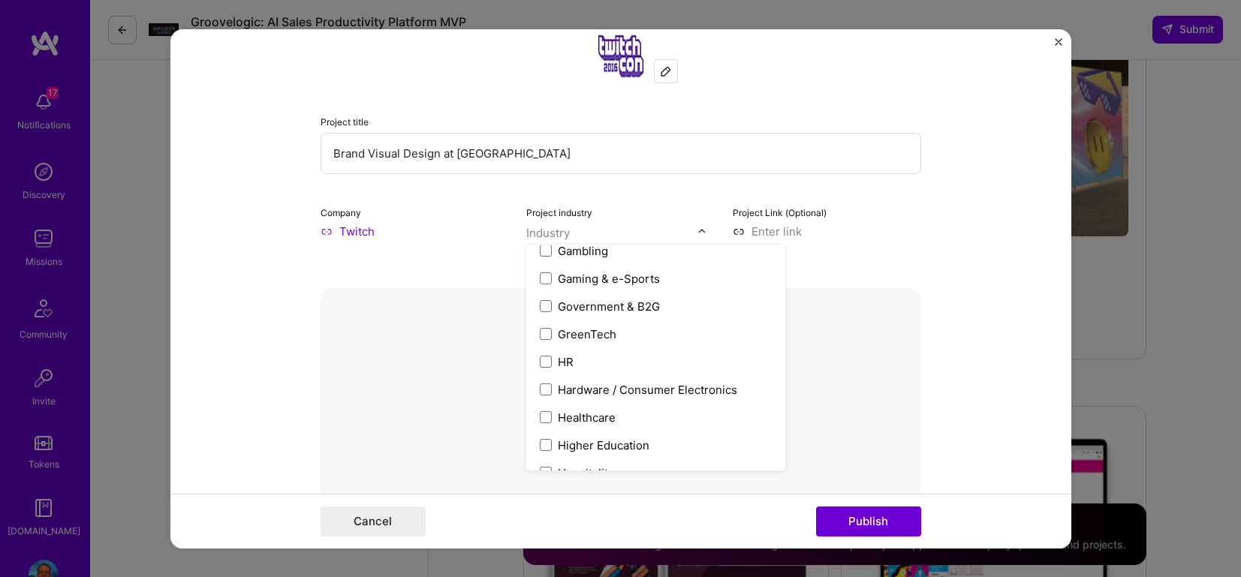
scroll to position [1764, 0]
click at [607, 274] on div "Gaming & e-Sports" at bounding box center [609, 277] width 102 height 16
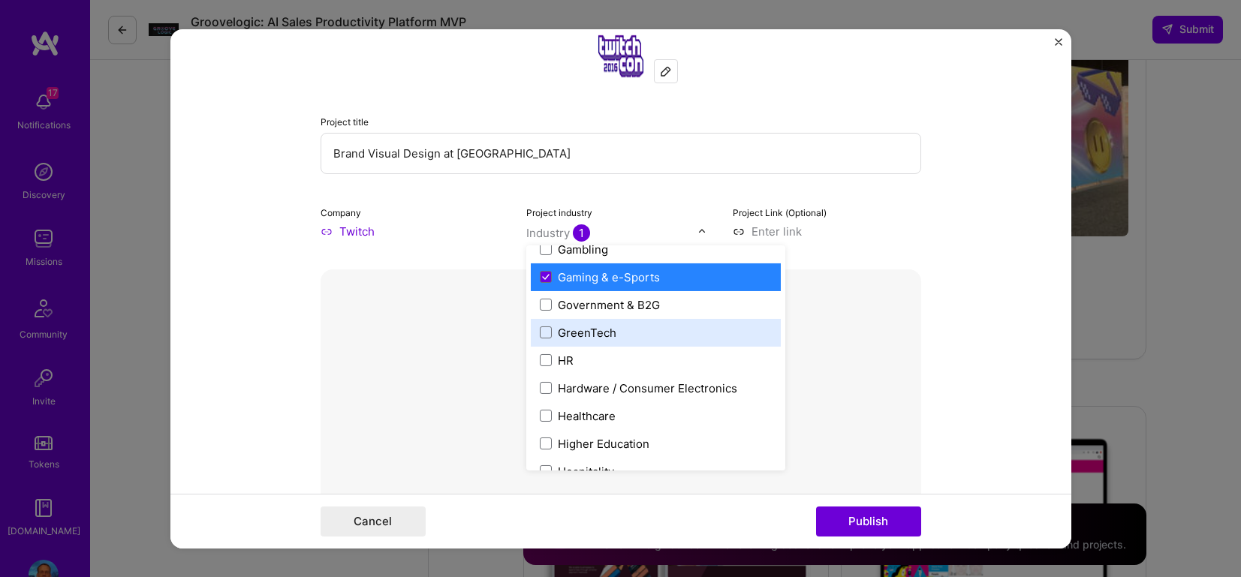
click at [957, 301] on form "Editing suggested project This project is suggested based on your LinkedIn, res…" at bounding box center [620, 288] width 901 height 519
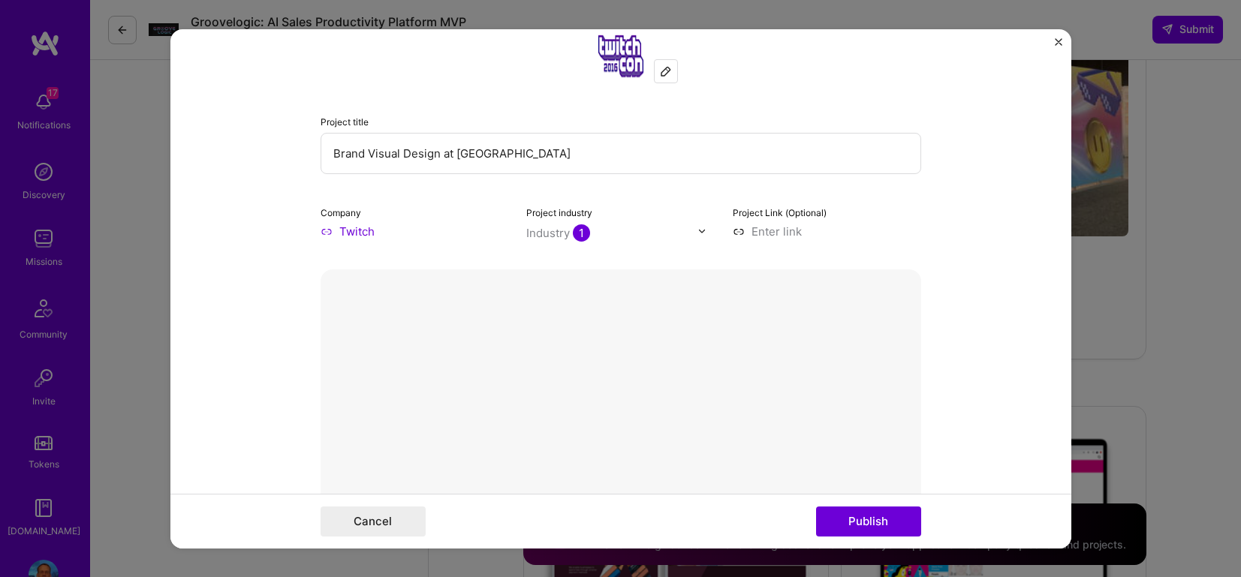
click at [773, 229] on input at bounding box center [827, 231] width 188 height 16
paste input "[URL][PERSON_NAME][DOMAIN_NAME]"
type input "[URL][PERSON_NAME][DOMAIN_NAME]"
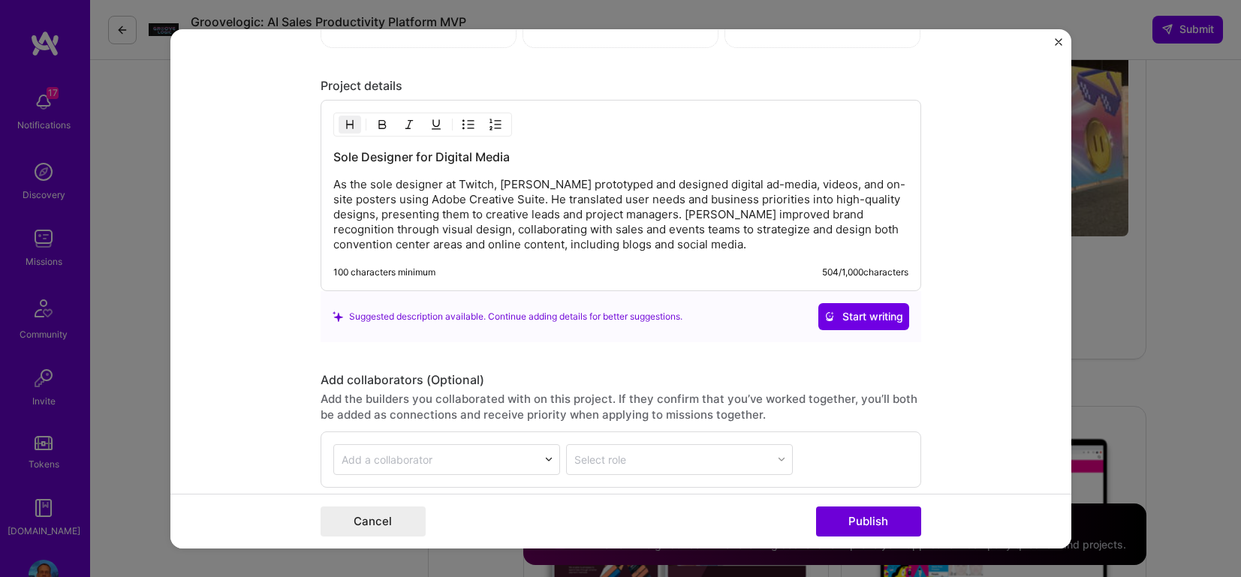
scroll to position [1880, 0]
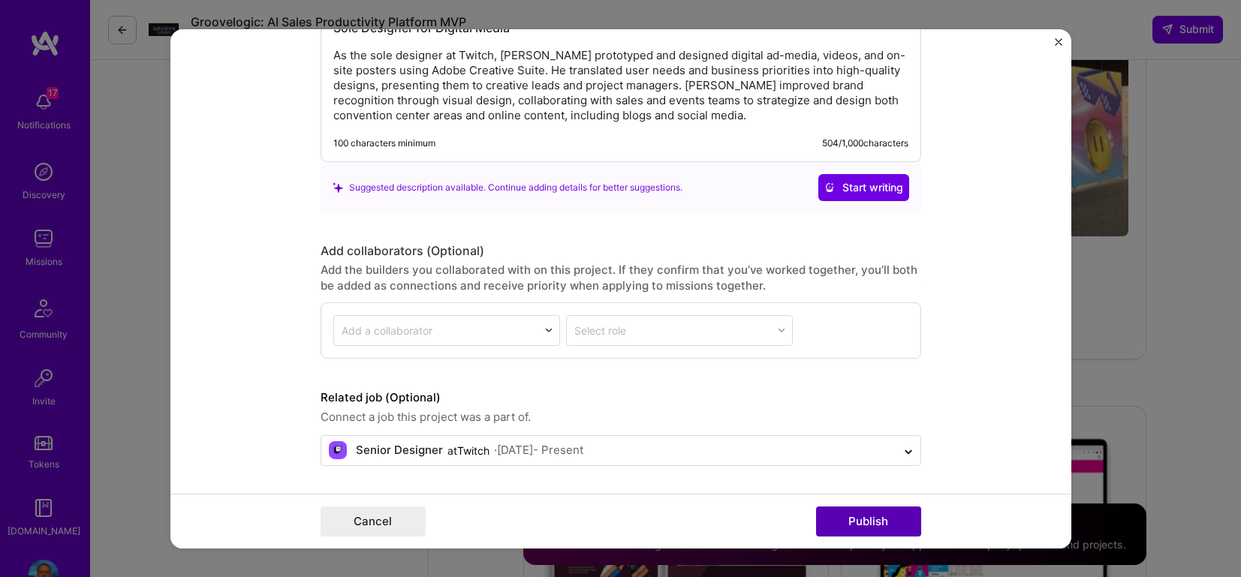
click at [889, 514] on button "Publish" at bounding box center [868, 522] width 105 height 30
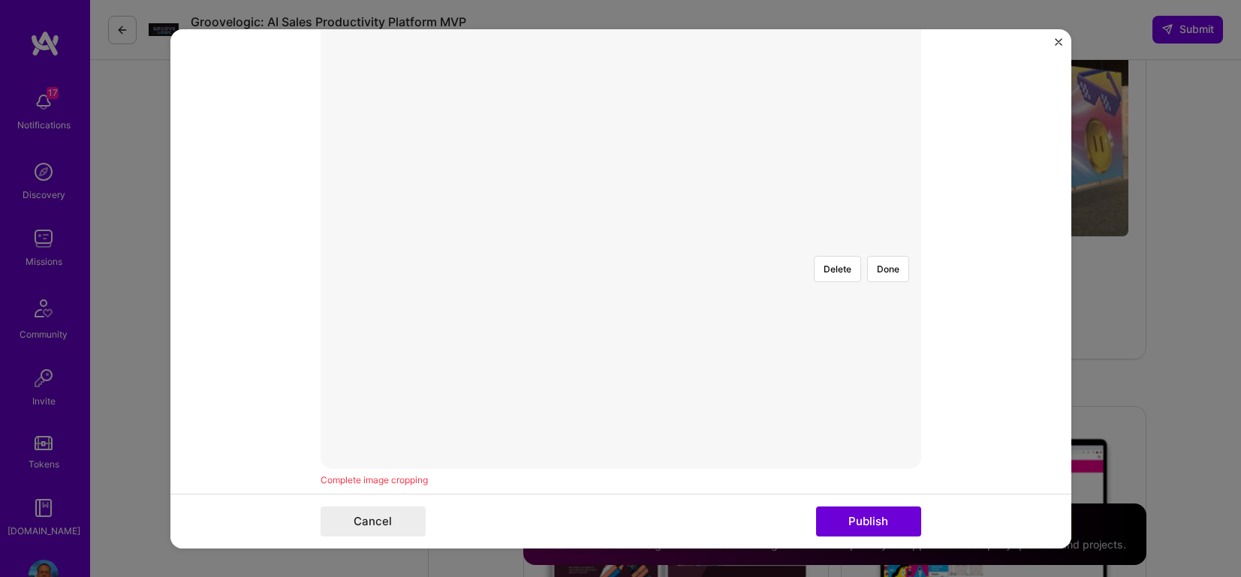
scroll to position [339, 0]
click at [875, 265] on button "Done" at bounding box center [888, 278] width 42 height 26
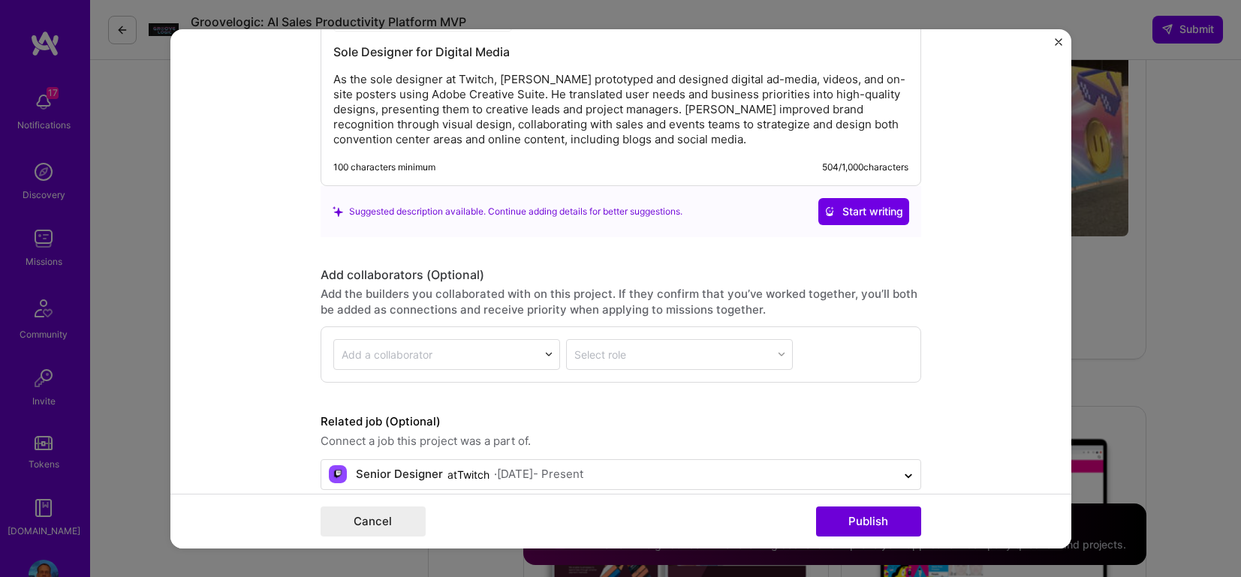
scroll to position [1907, 0]
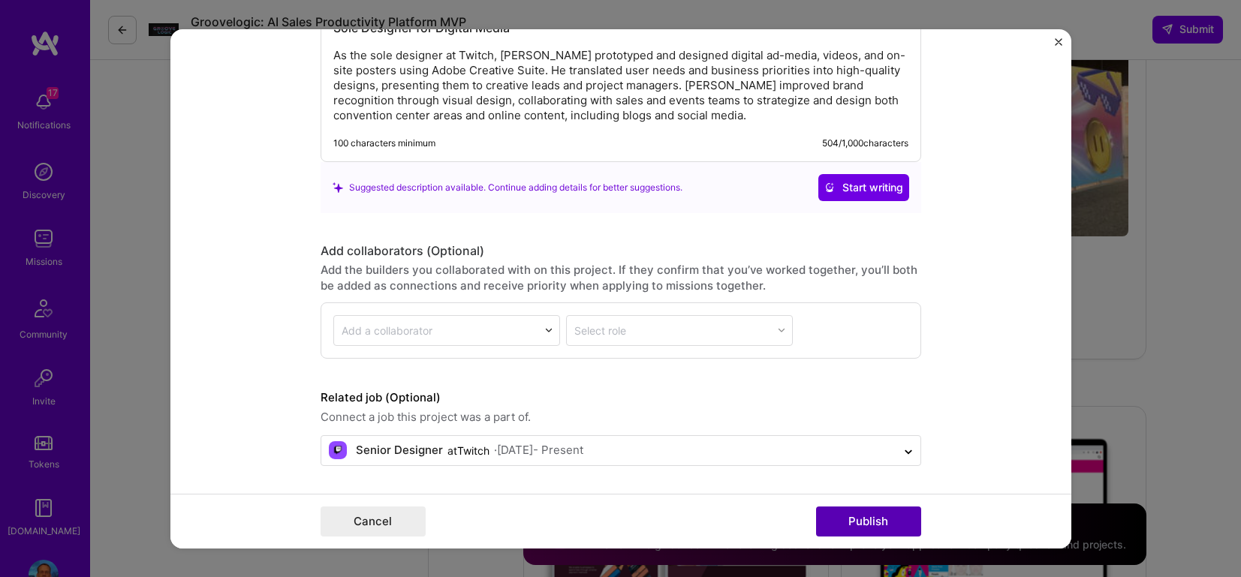
click at [867, 525] on button "Publish" at bounding box center [868, 522] width 105 height 30
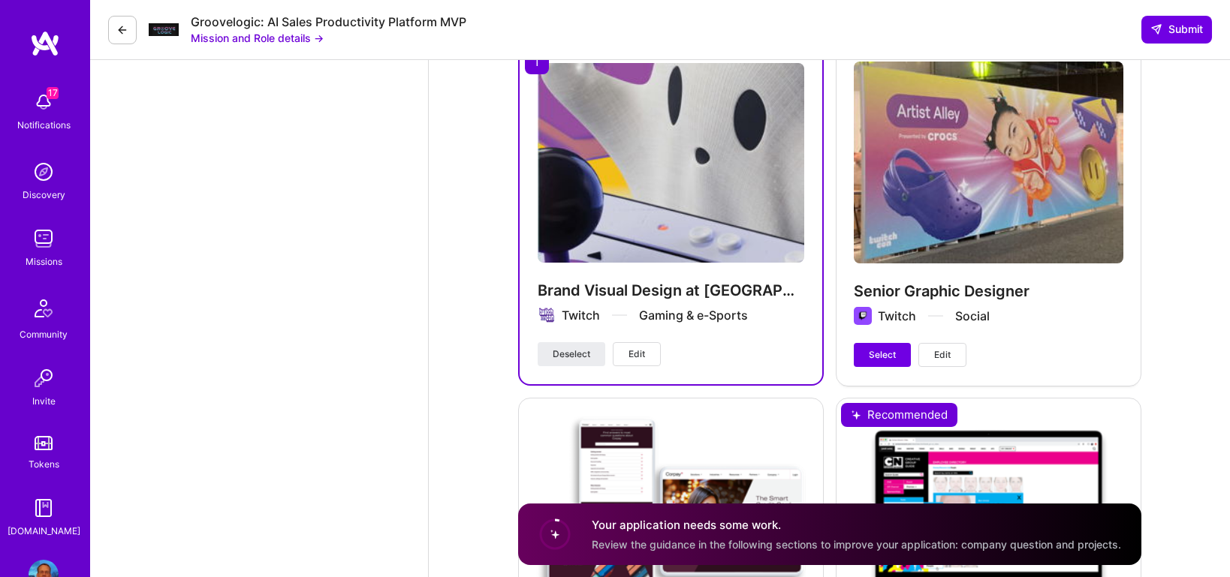
scroll to position [2108, 0]
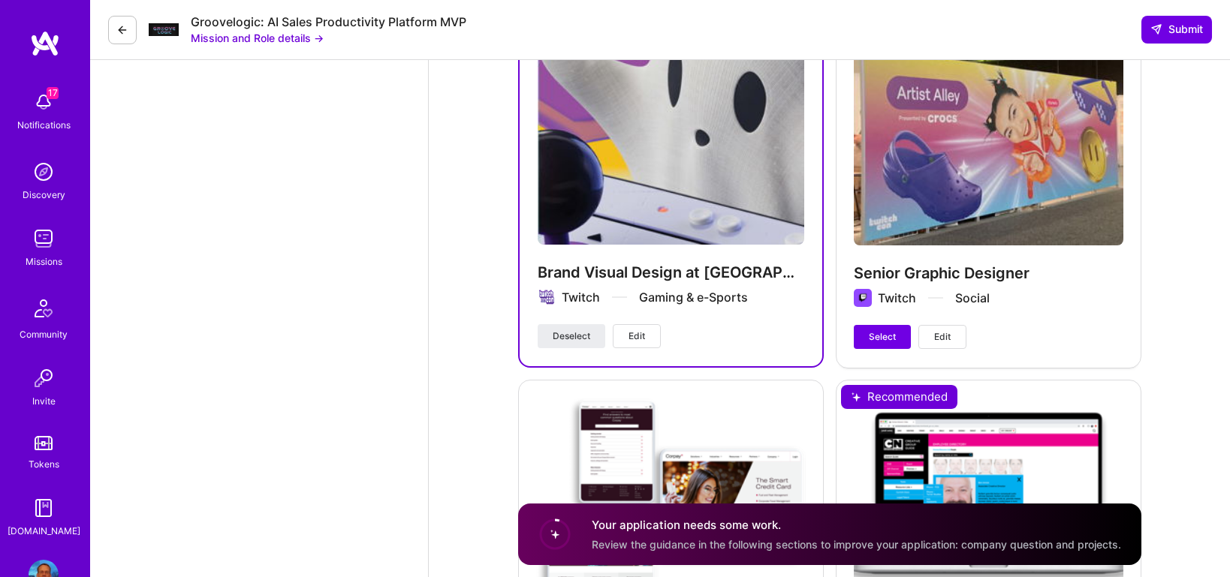
click at [1019, 210] on div "Senior Graphic Designer Twitch Social Select Edit" at bounding box center [989, 197] width 306 height 342
click at [578, 332] on span "Deselect" at bounding box center [571, 337] width 38 height 14
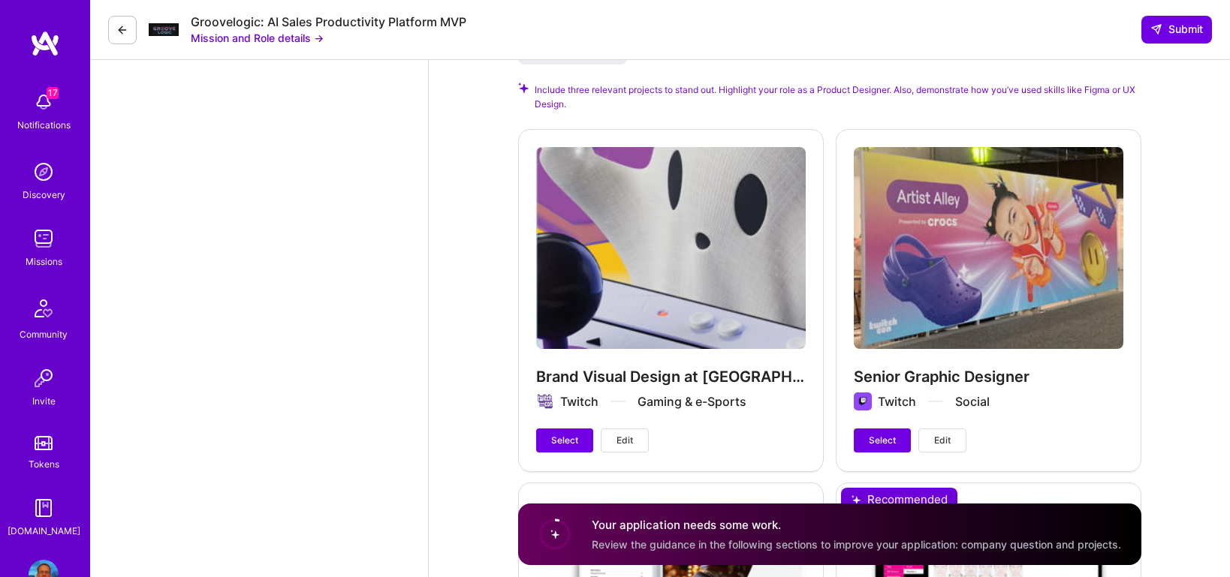
scroll to position [2062, 0]
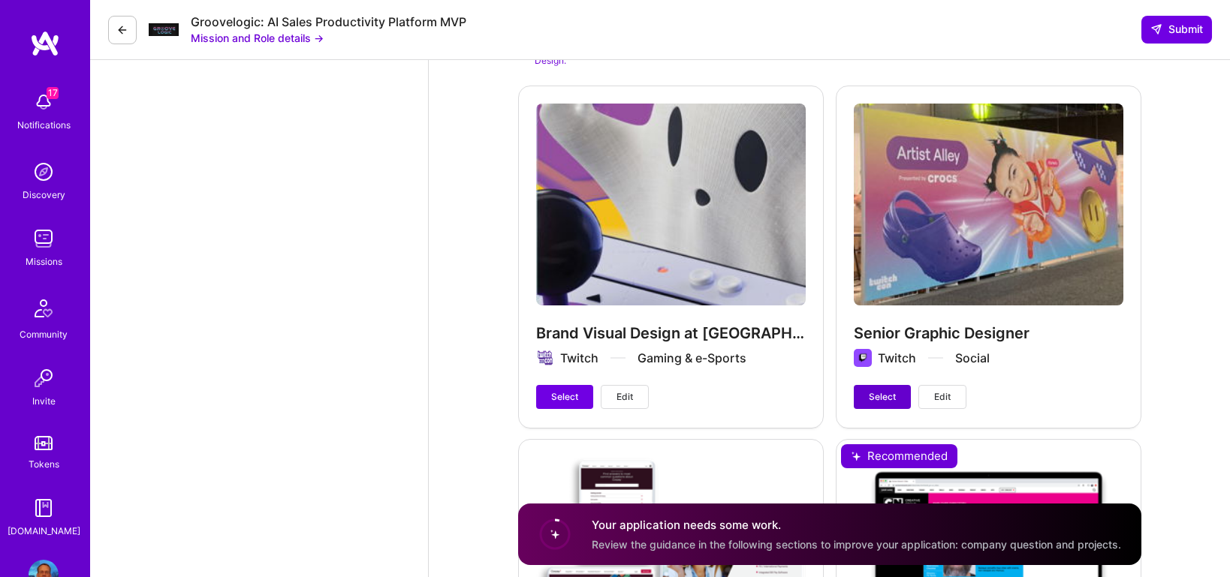
click at [884, 401] on span "Select" at bounding box center [882, 397] width 27 height 14
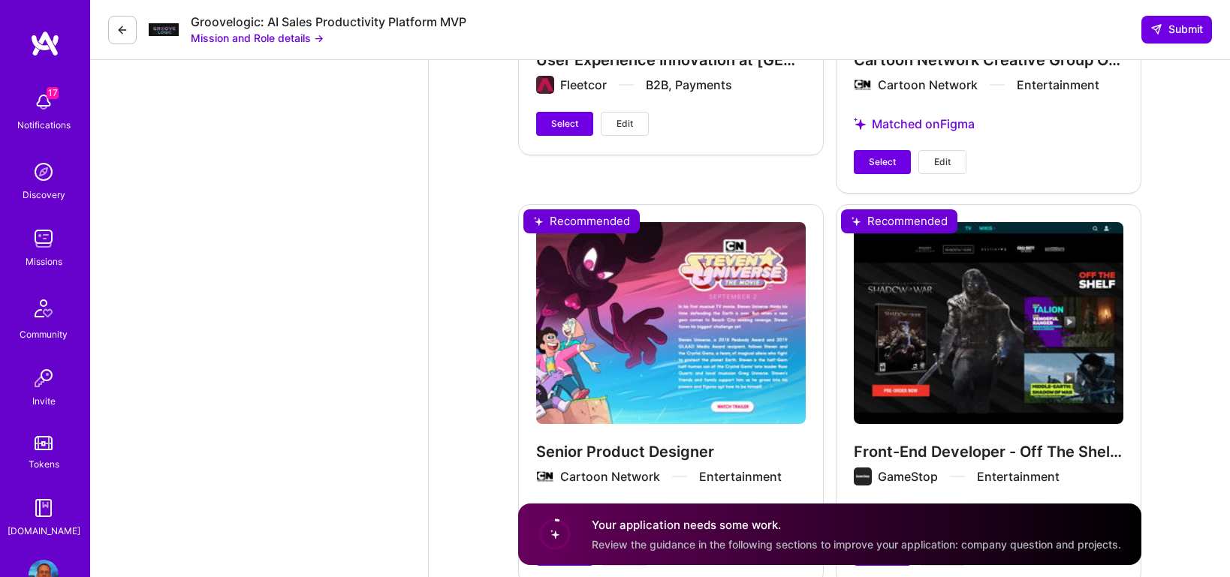
scroll to position [2624, 0]
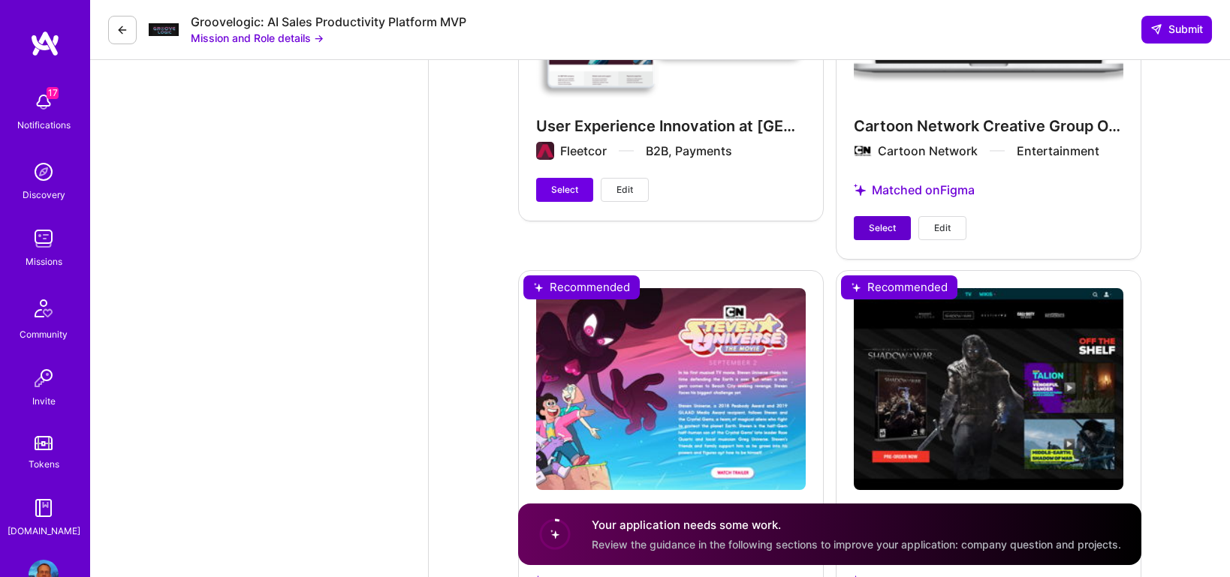
click at [887, 233] on span "Select" at bounding box center [882, 228] width 27 height 14
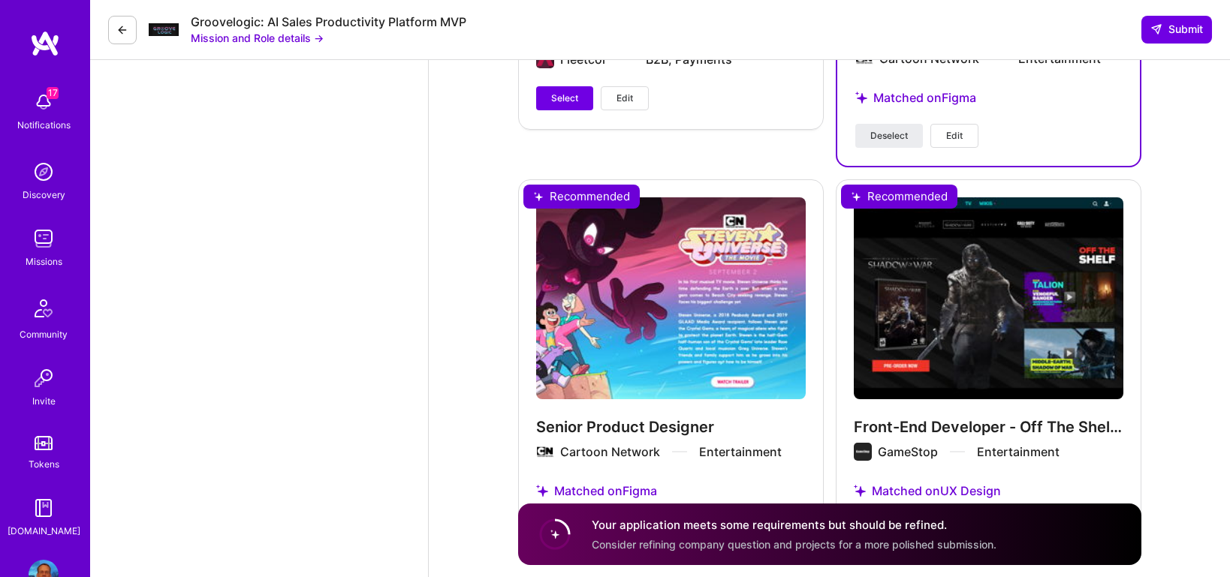
scroll to position [2790, 0]
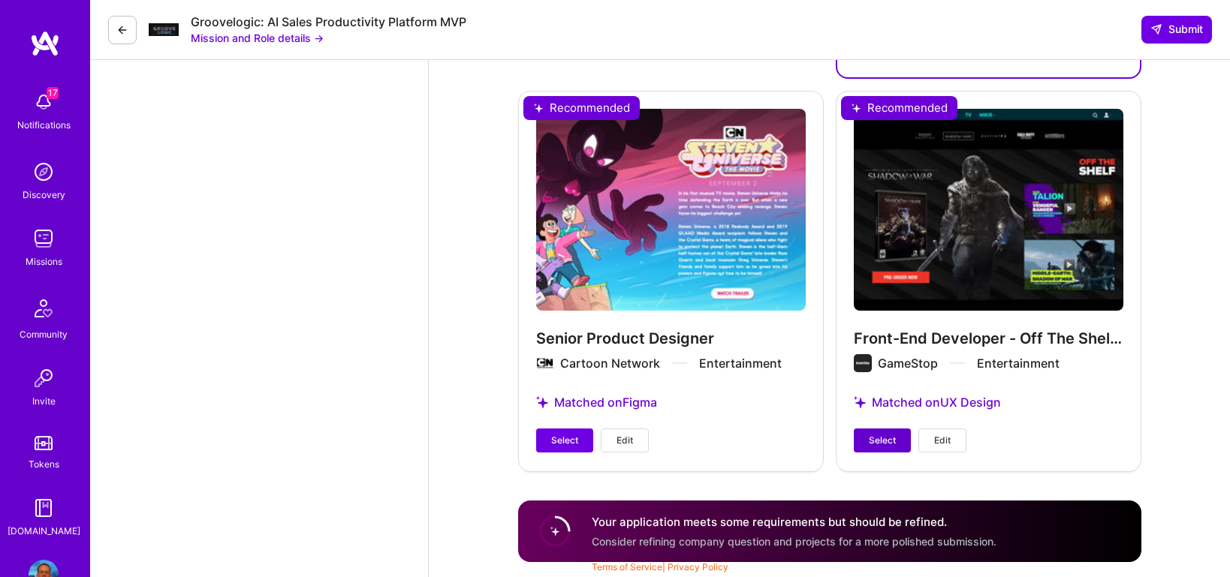
click at [884, 443] on span "Select" at bounding box center [882, 441] width 27 height 14
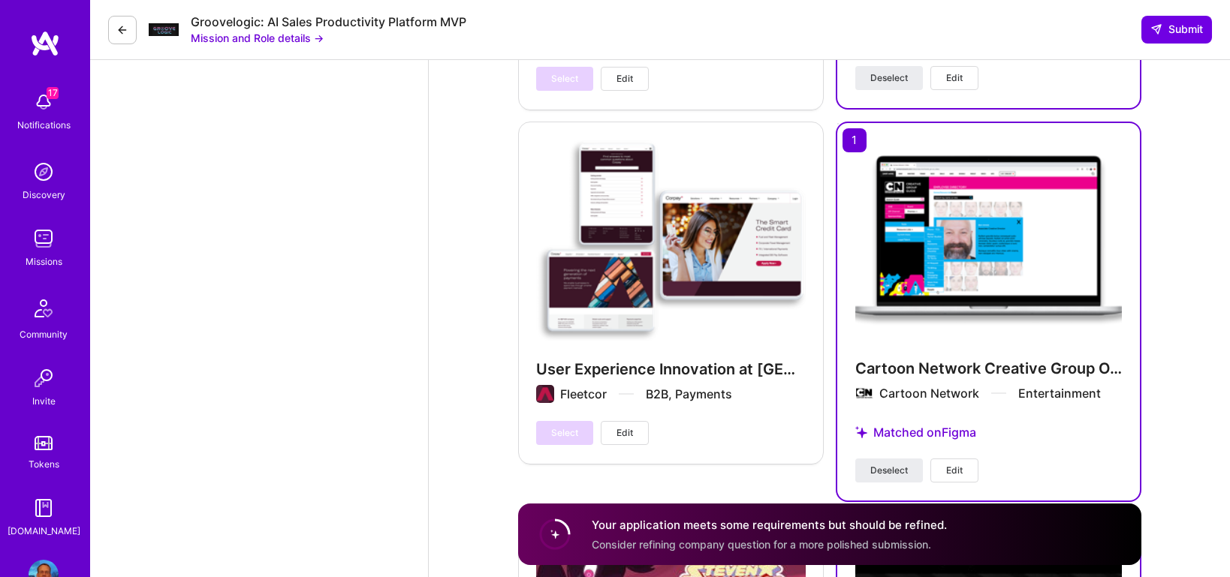
scroll to position [2333, 0]
click at [887, 474] on span "Deselect" at bounding box center [889, 472] width 38 height 14
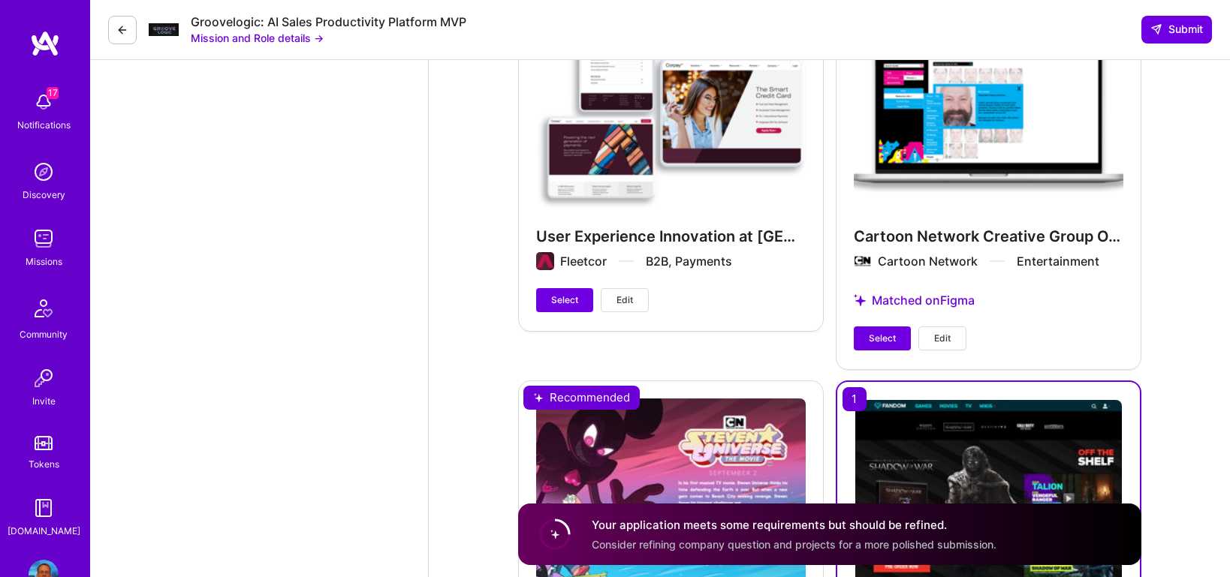
scroll to position [2507, 0]
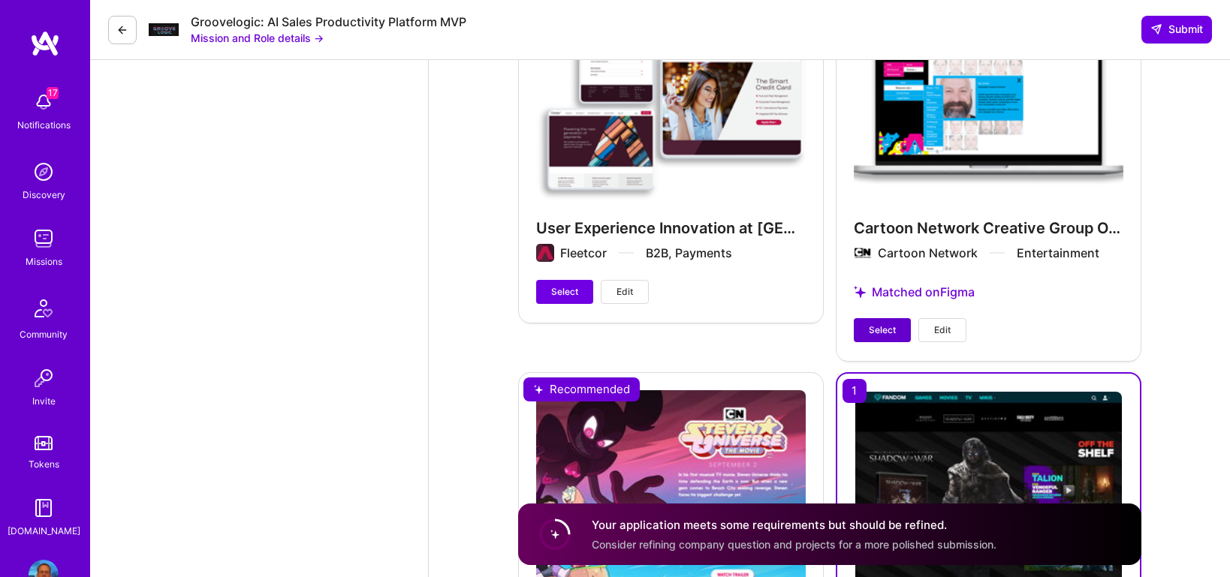
click at [892, 327] on span "Select" at bounding box center [882, 331] width 27 height 14
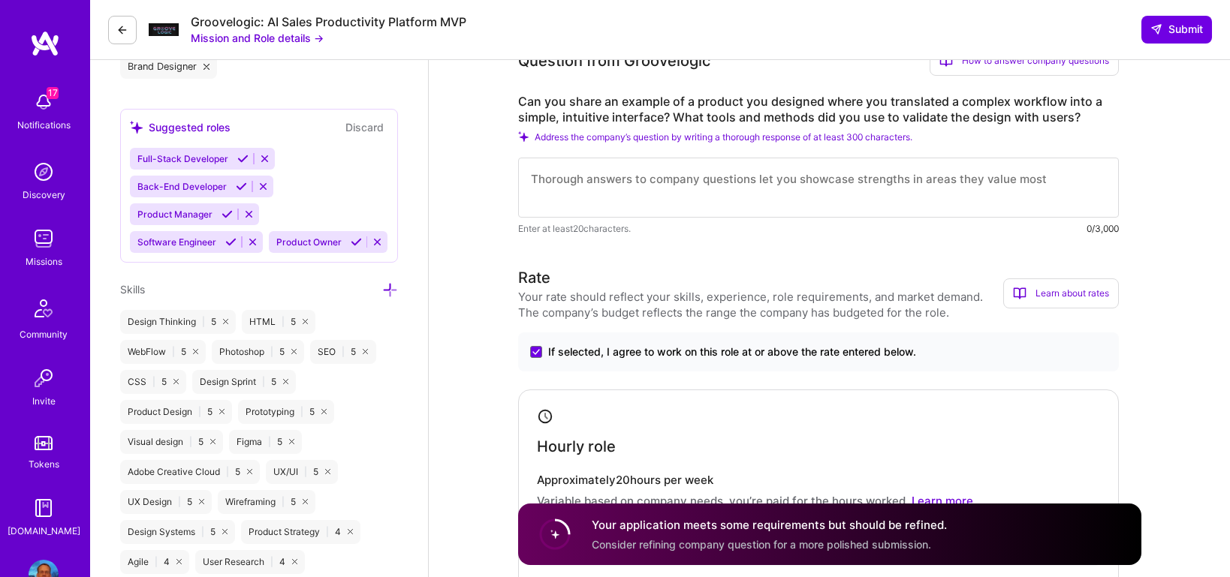
scroll to position [931, 0]
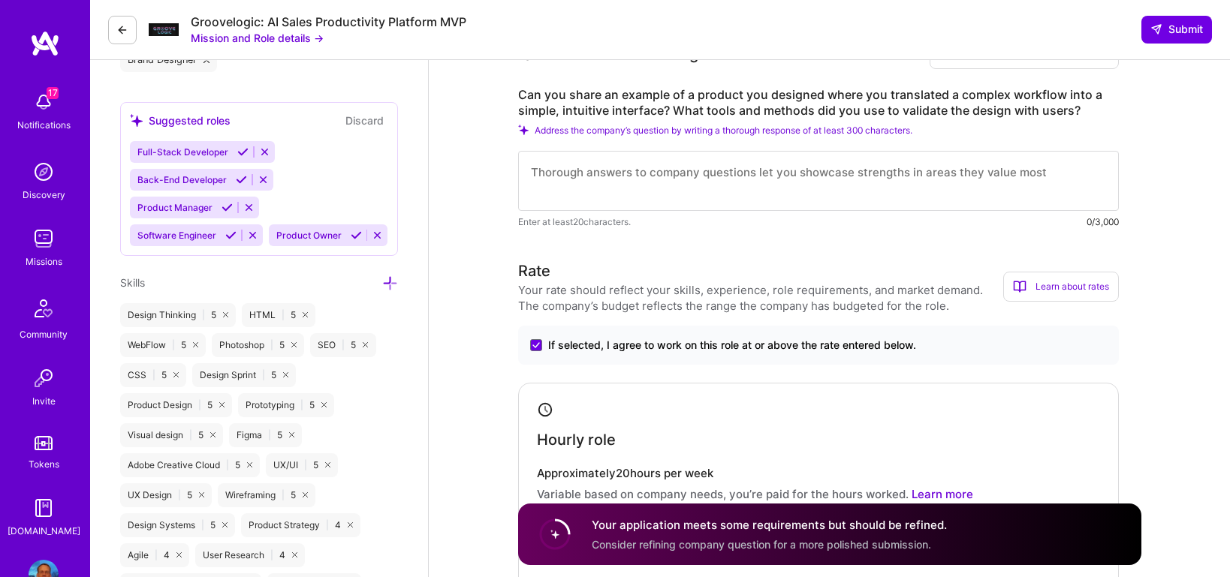
click at [525, 170] on textarea at bounding box center [818, 181] width 601 height 60
paste textarea "I led the UI visual design of the Mattel and Cartoon Network online sweepstakes…"
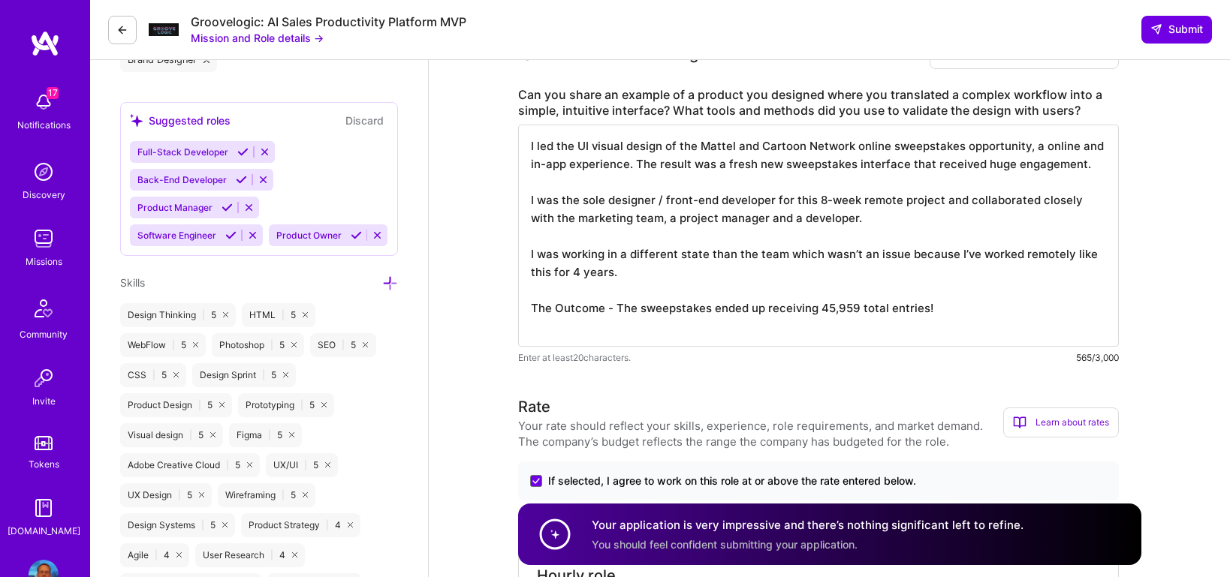
click at [602, 275] on textarea "I led the UI visual design of the Mattel and Cartoon Network online sweepstakes…" at bounding box center [818, 236] width 601 height 222
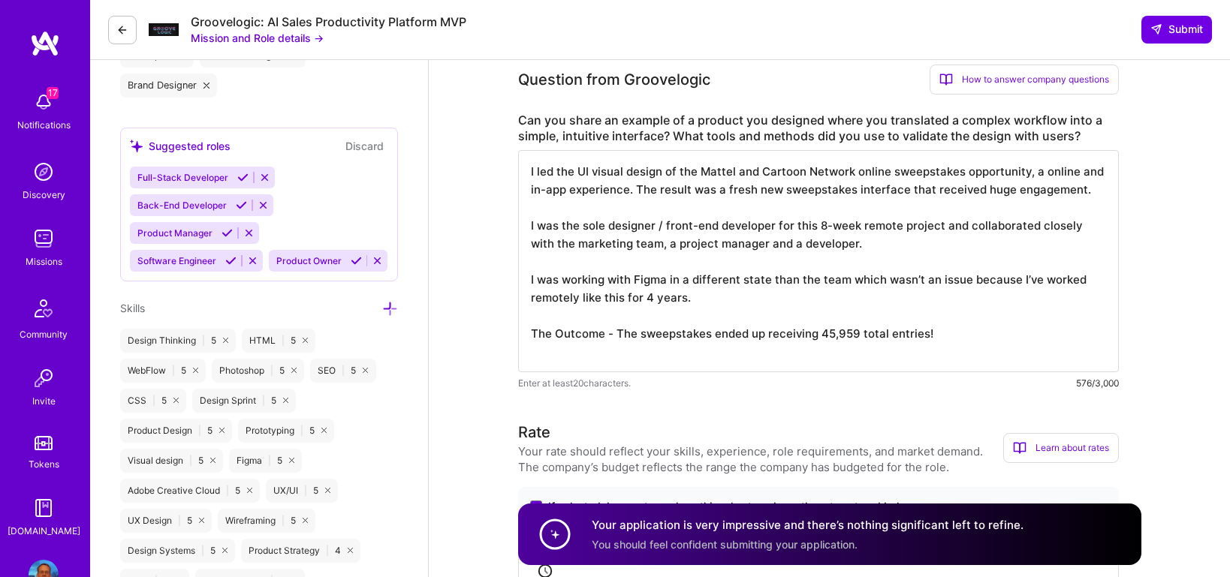
scroll to position [2, 0]
click at [949, 357] on textarea "I led the UI visual design of the Mattel and Cartoon Network online sweepstakes…" at bounding box center [818, 261] width 601 height 222
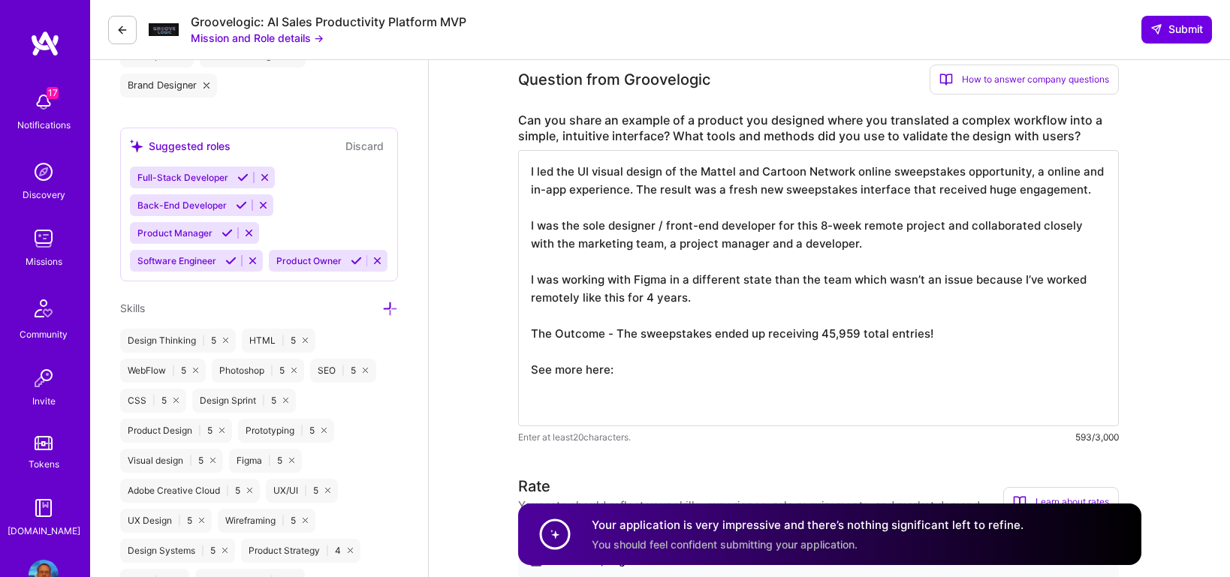
paste textarea "[URL][PERSON_NAME][DOMAIN_NAME]"
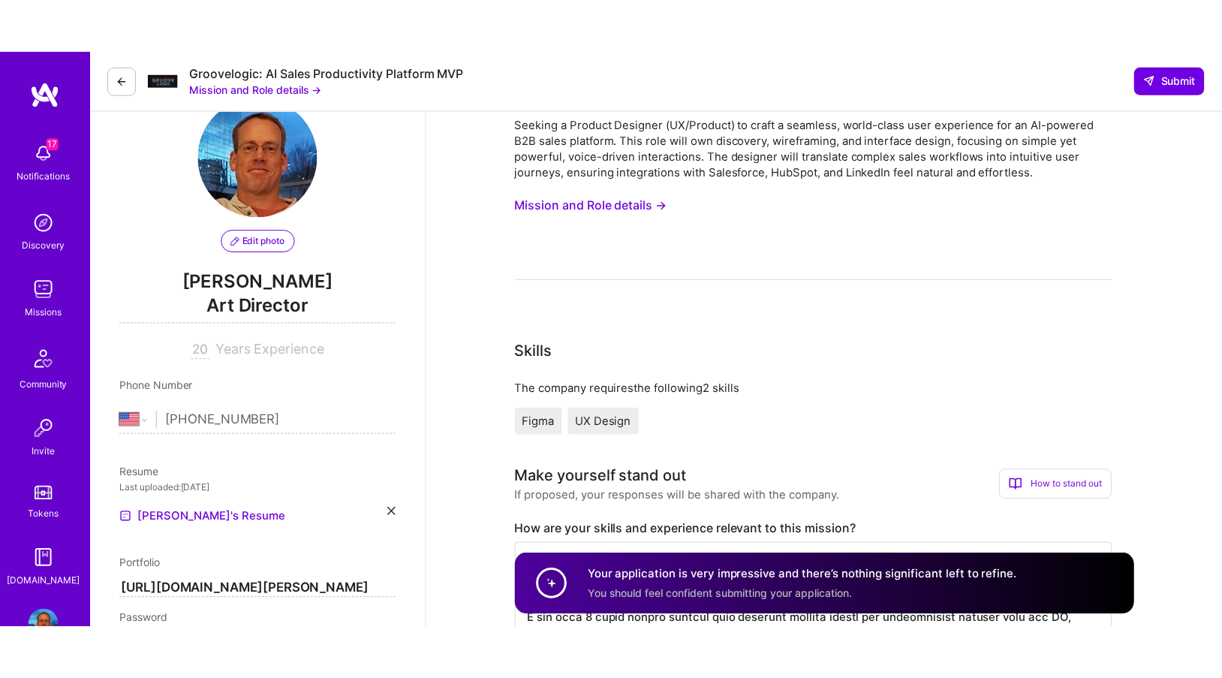
scroll to position [0, 0]
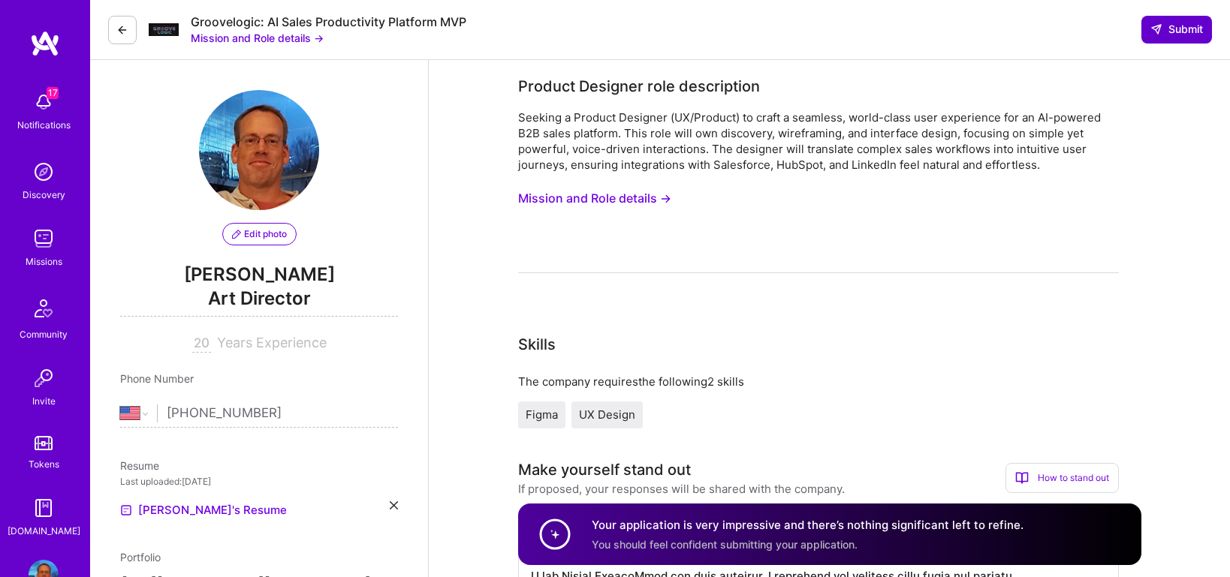
type textarea "I led the UI visual design of the Mattel and Cartoon Network online sweepstakes…"
click at [1171, 33] on span "Submit" at bounding box center [1176, 29] width 53 height 15
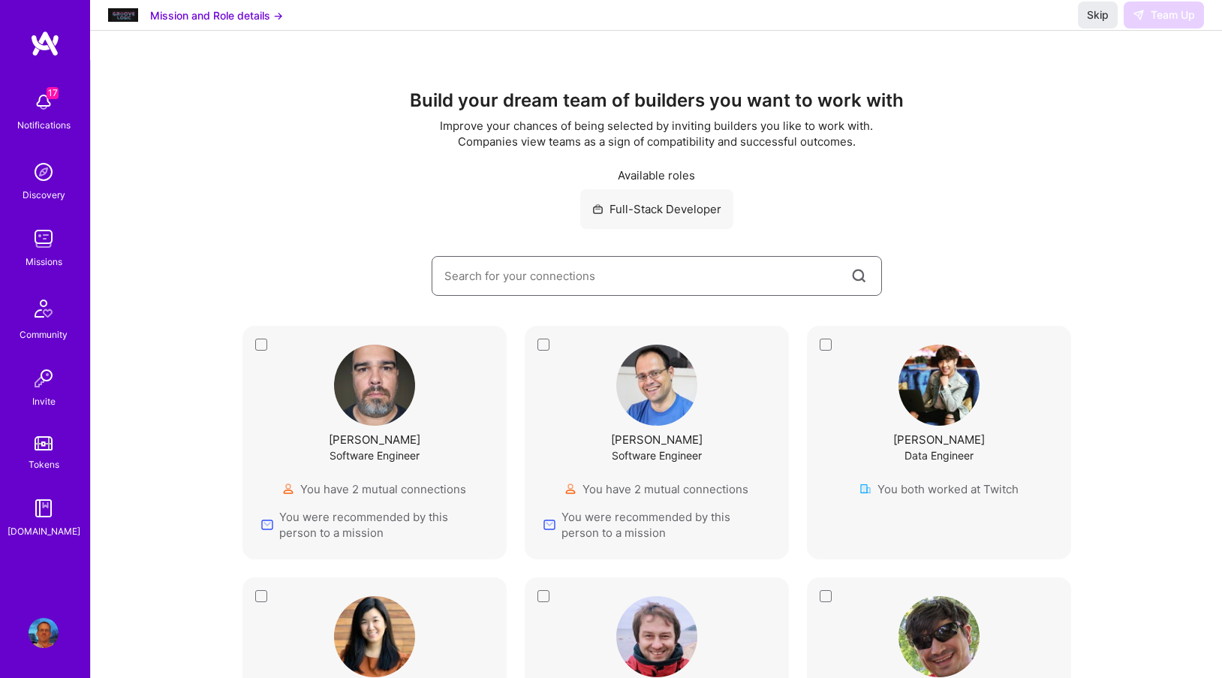
click at [498, 282] on input at bounding box center [646, 276] width 405 height 38
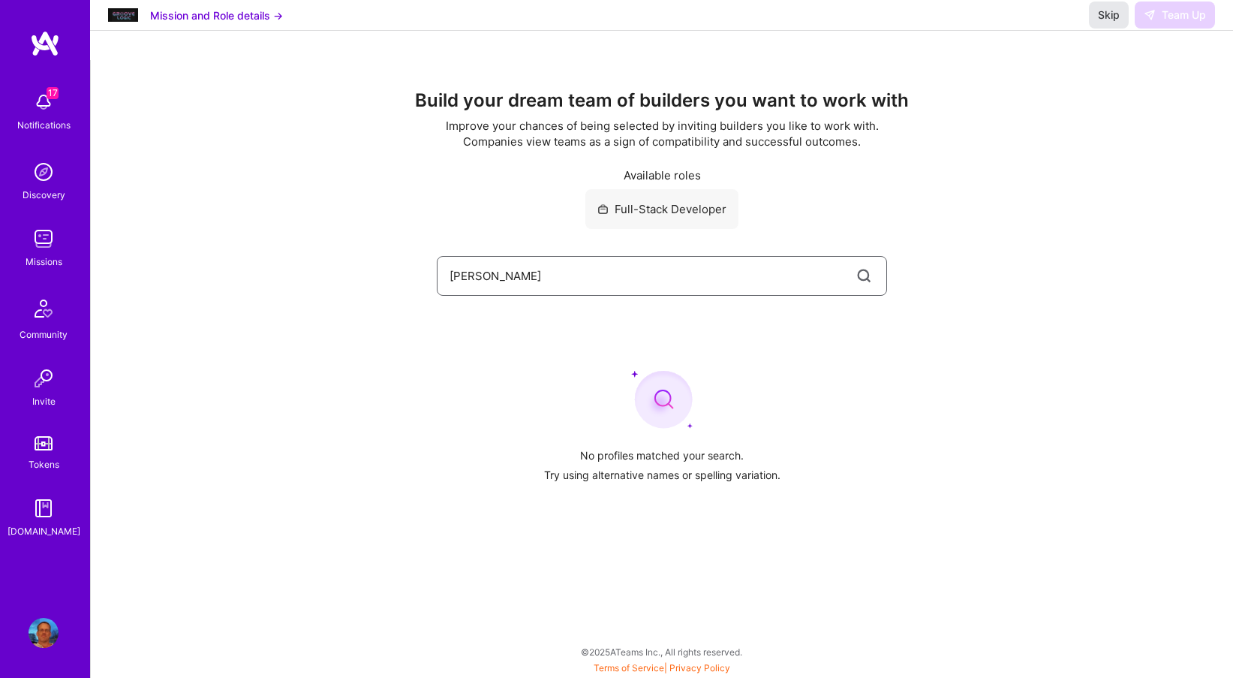
type input "[PERSON_NAME]"
click at [1101, 23] on span "Skip" at bounding box center [1109, 15] width 22 height 15
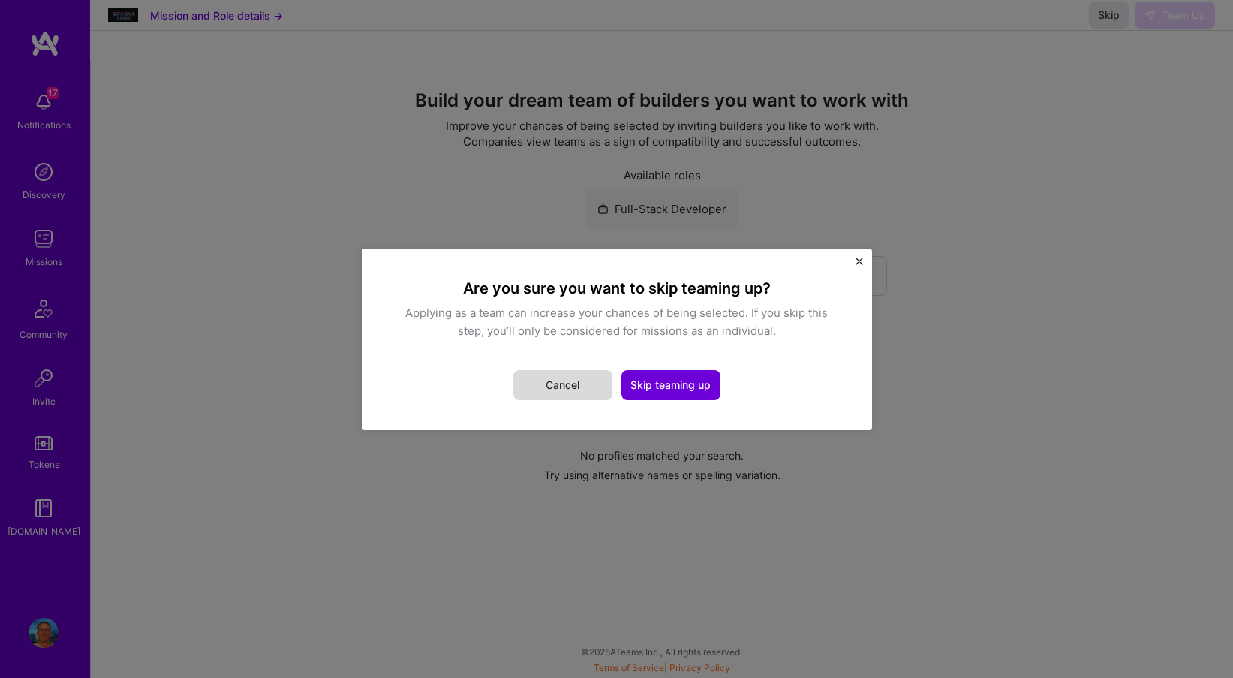
click at [576, 391] on button "Cancel" at bounding box center [562, 385] width 99 height 30
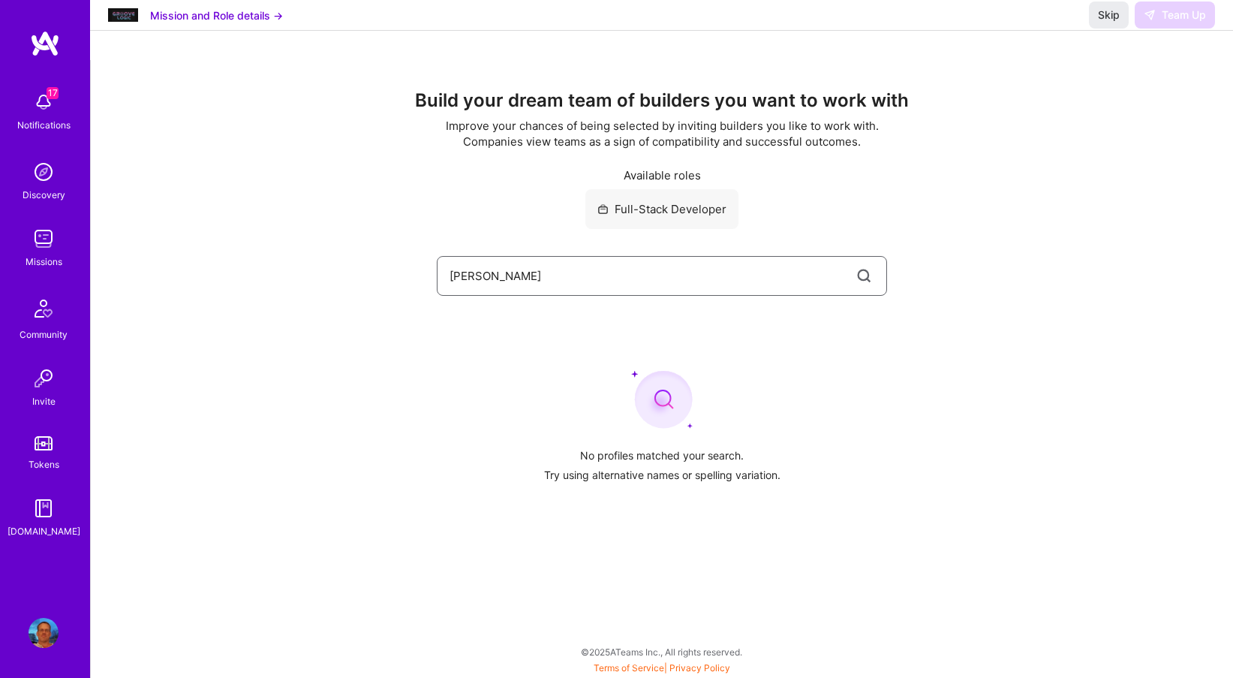
click at [594, 280] on input "[PERSON_NAME]" at bounding box center [652, 276] width 405 height 38
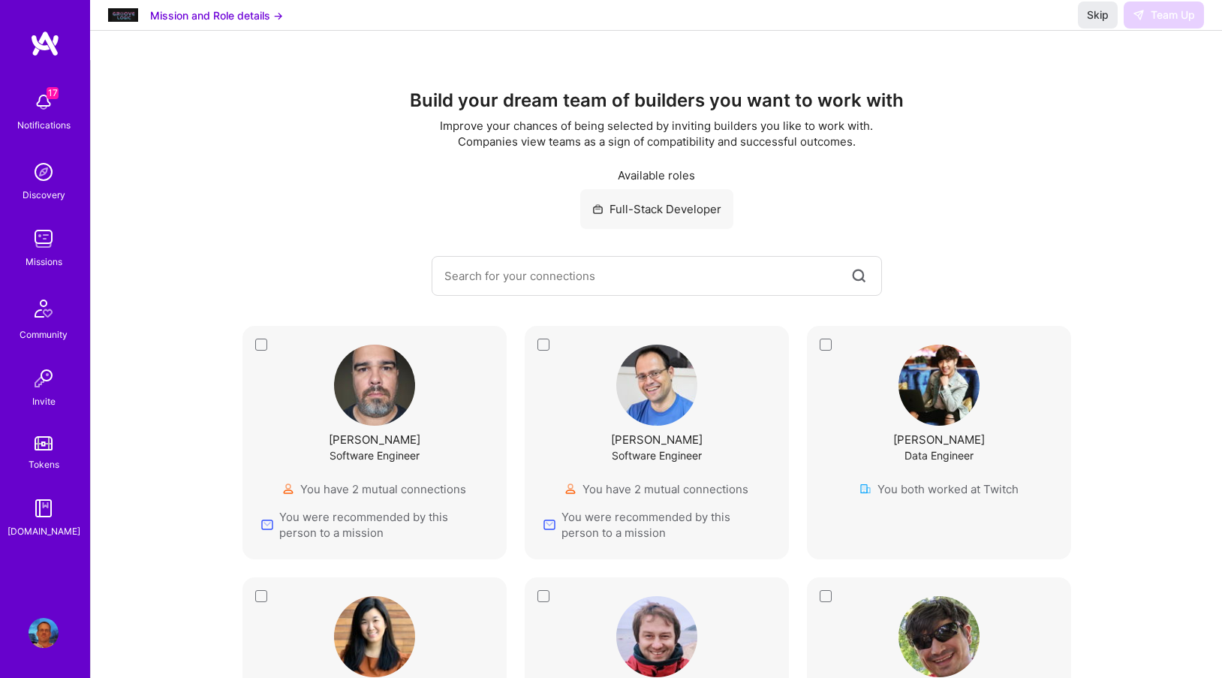
click at [382, 372] on img at bounding box center [374, 385] width 81 height 81
click at [258, 348] on div "[PERSON_NAME] Software Engineer You have 2 mutual connections You were recommen…" at bounding box center [374, 442] width 264 height 233
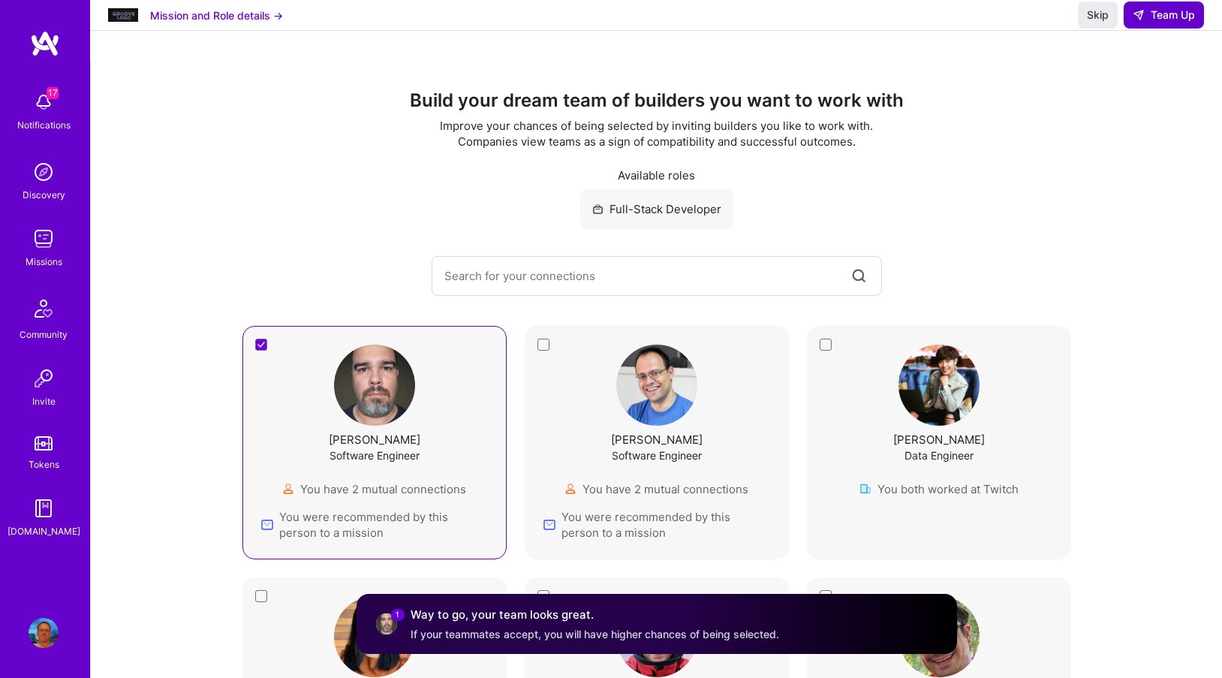
click at [1153, 23] on span "Team Up" at bounding box center [1164, 15] width 62 height 15
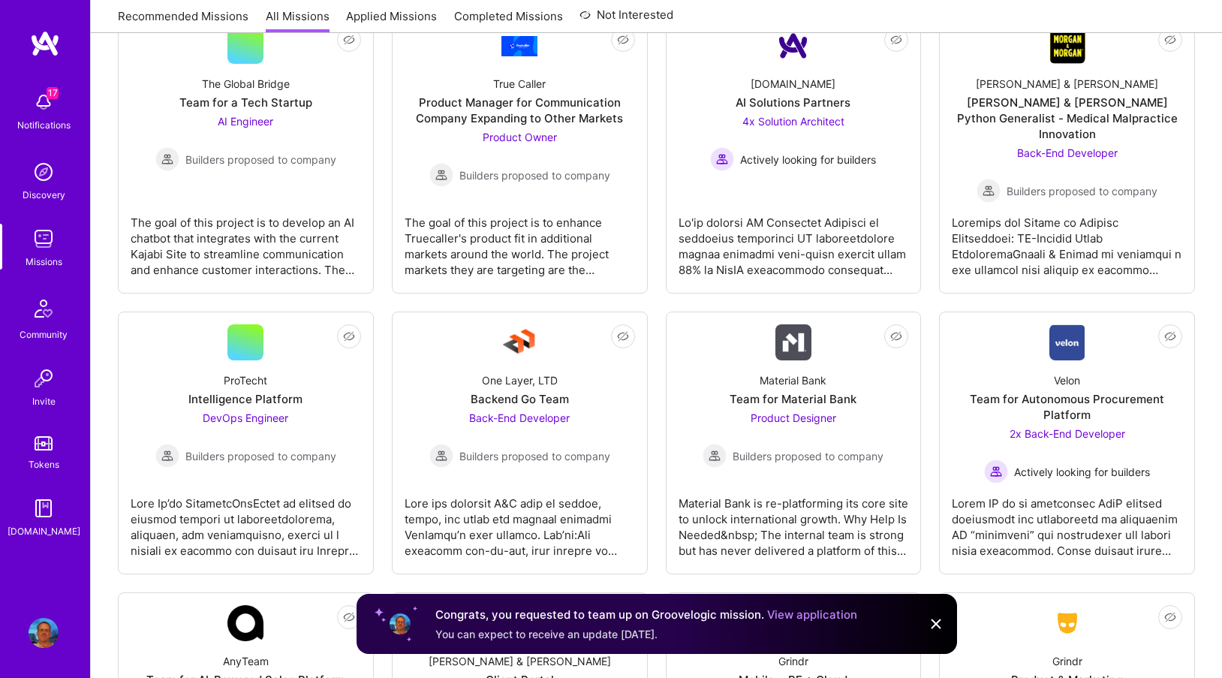
scroll to position [3583, 0]
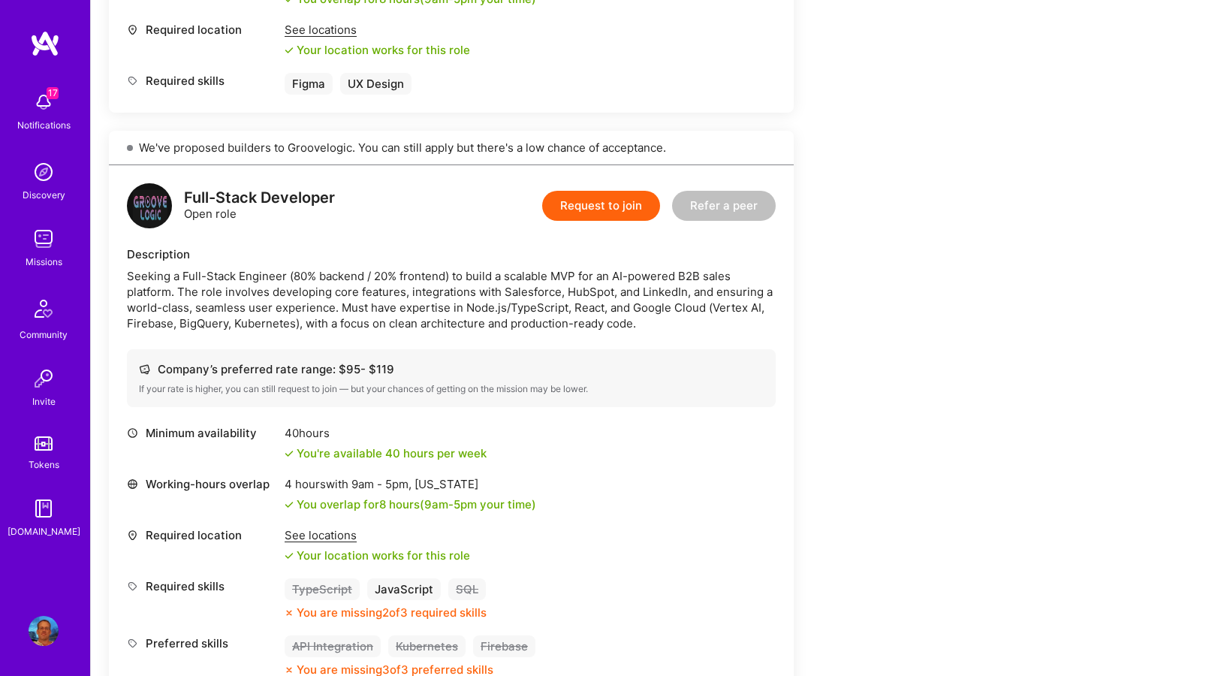
scroll to position [422, 0]
